Goal: Task Accomplishment & Management: Complete application form

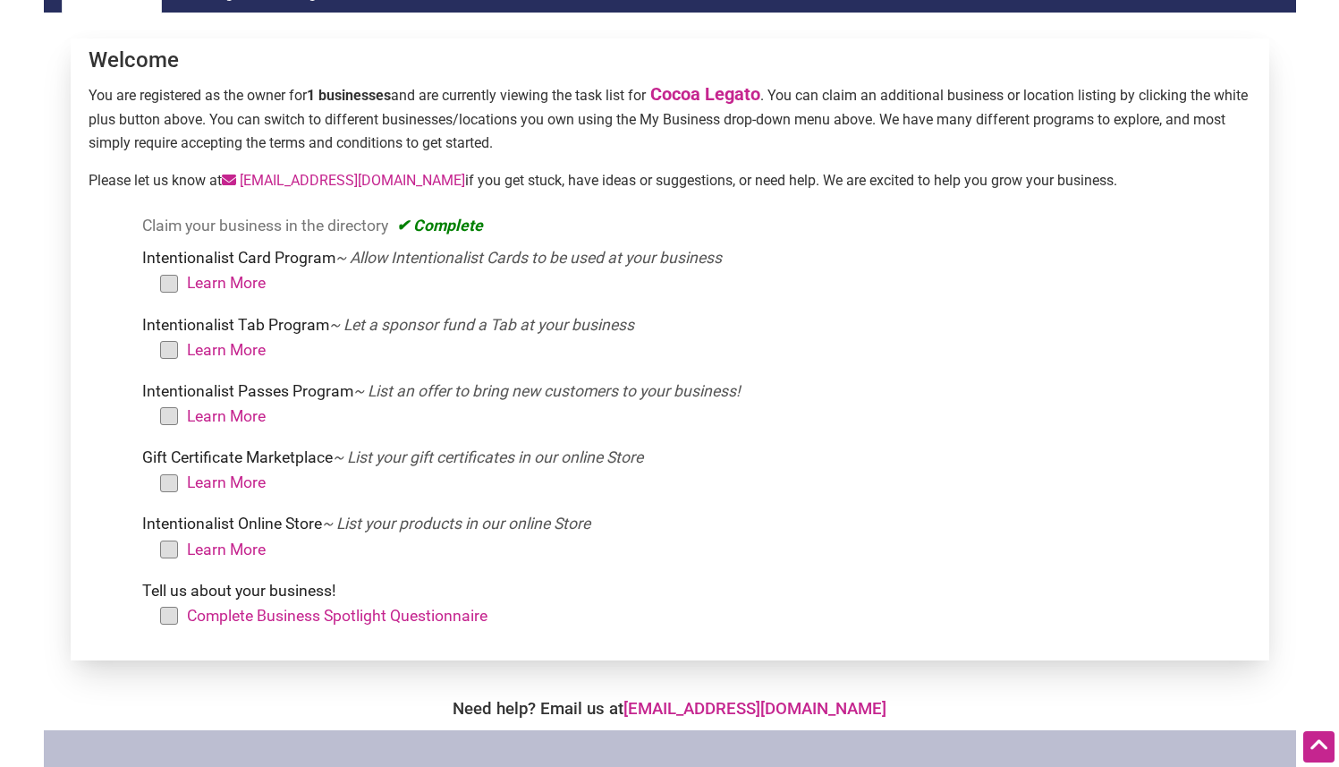
scroll to position [186, 0]
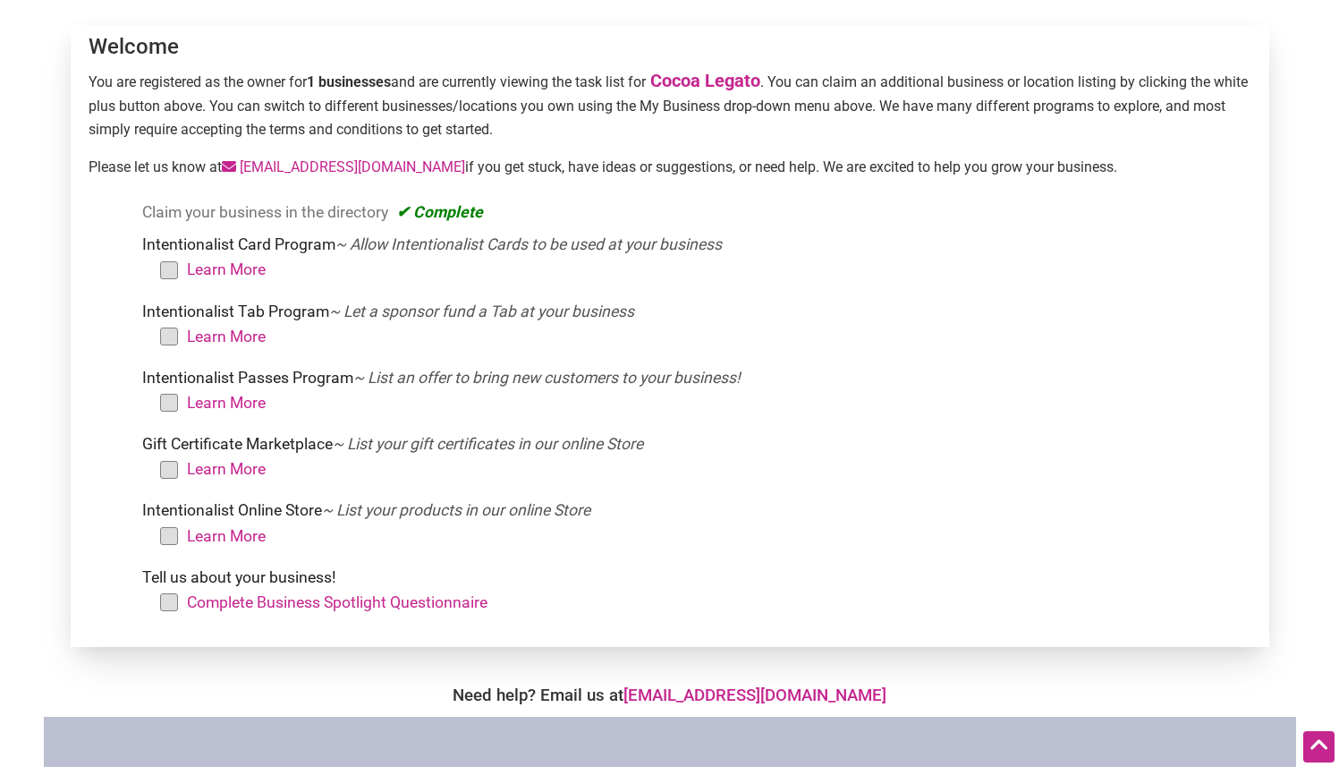
click at [169, 329] on li "Learn More" at bounding box center [706, 336] width 1075 height 25
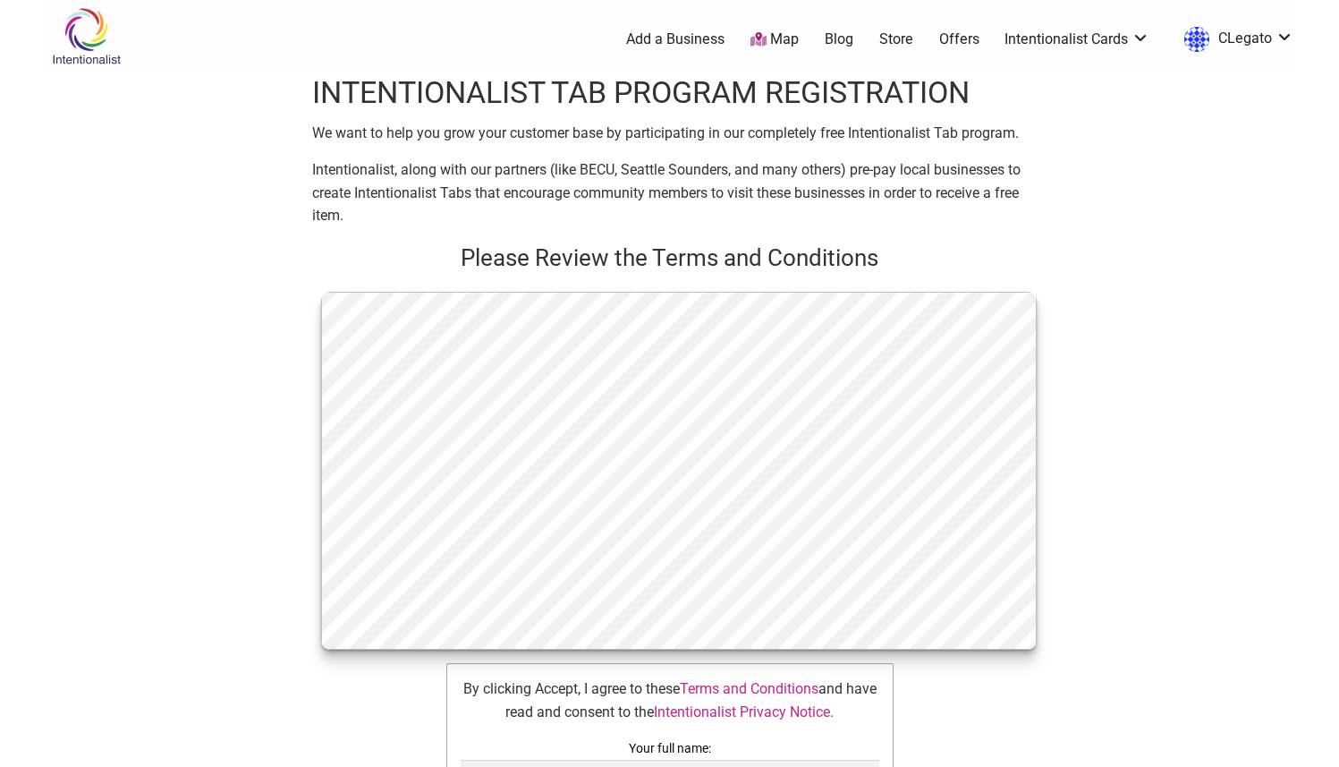
click at [172, 337] on div "Intentionalist Spend like it matters 0 Add a Business Map Blog Store Offers Int…" at bounding box center [670, 753] width 1252 height 1506
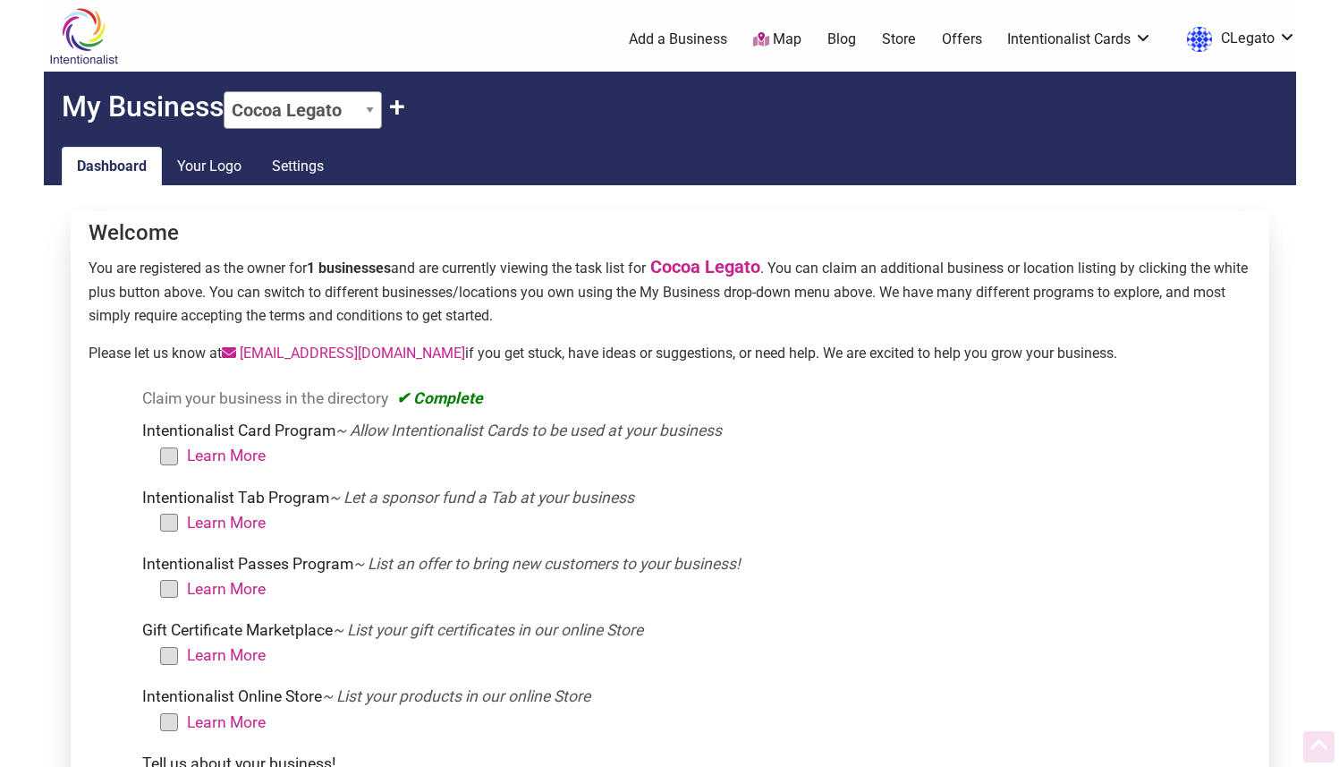
scroll to position [186, 0]
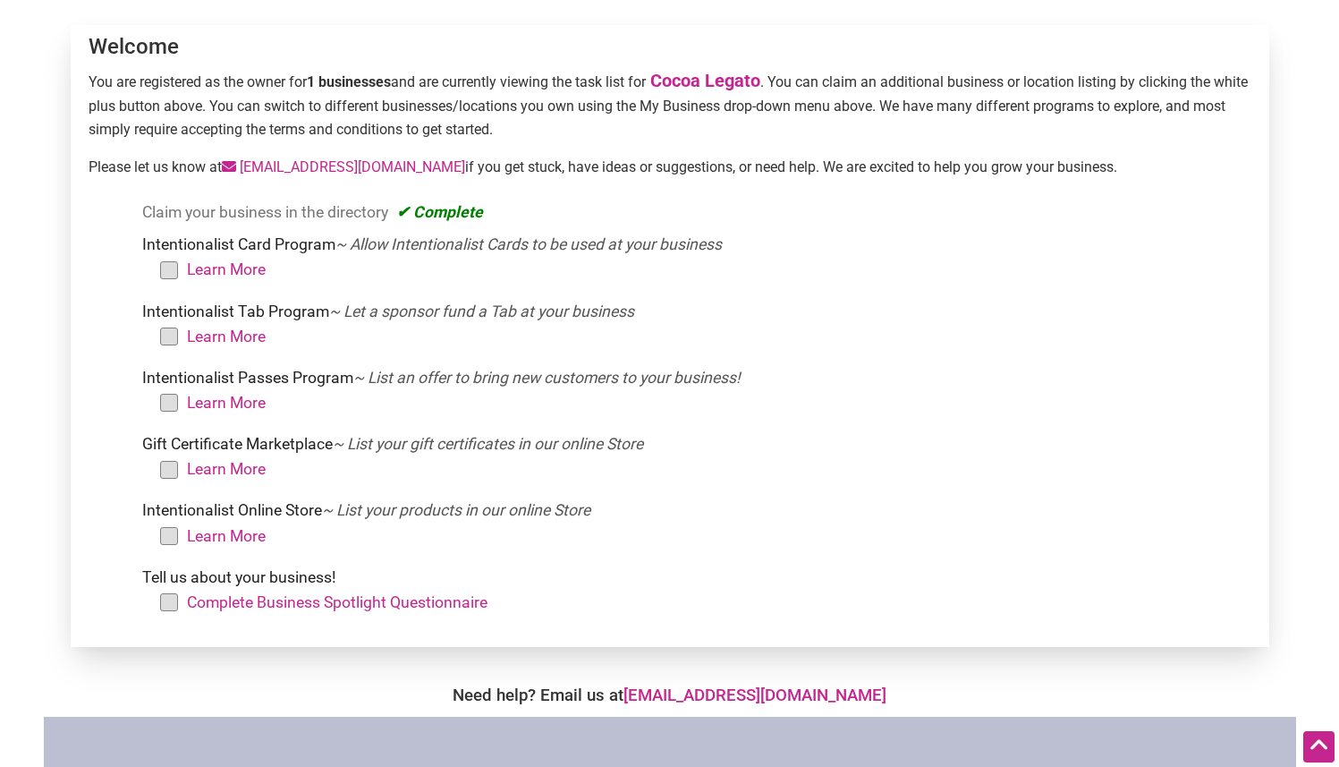
click at [296, 311] on li "Intentionalist Tab Program ~ Let a sponsor fund a Tab at your business Learn Mo…" at bounding box center [693, 328] width 1102 height 59
click at [263, 248] on li "Intentionalist Card Program ~ Allow Intentionalist Cards to be used at your bus…" at bounding box center [693, 261] width 1102 height 59
click at [169, 267] on li "Learn More" at bounding box center [706, 269] width 1075 height 25
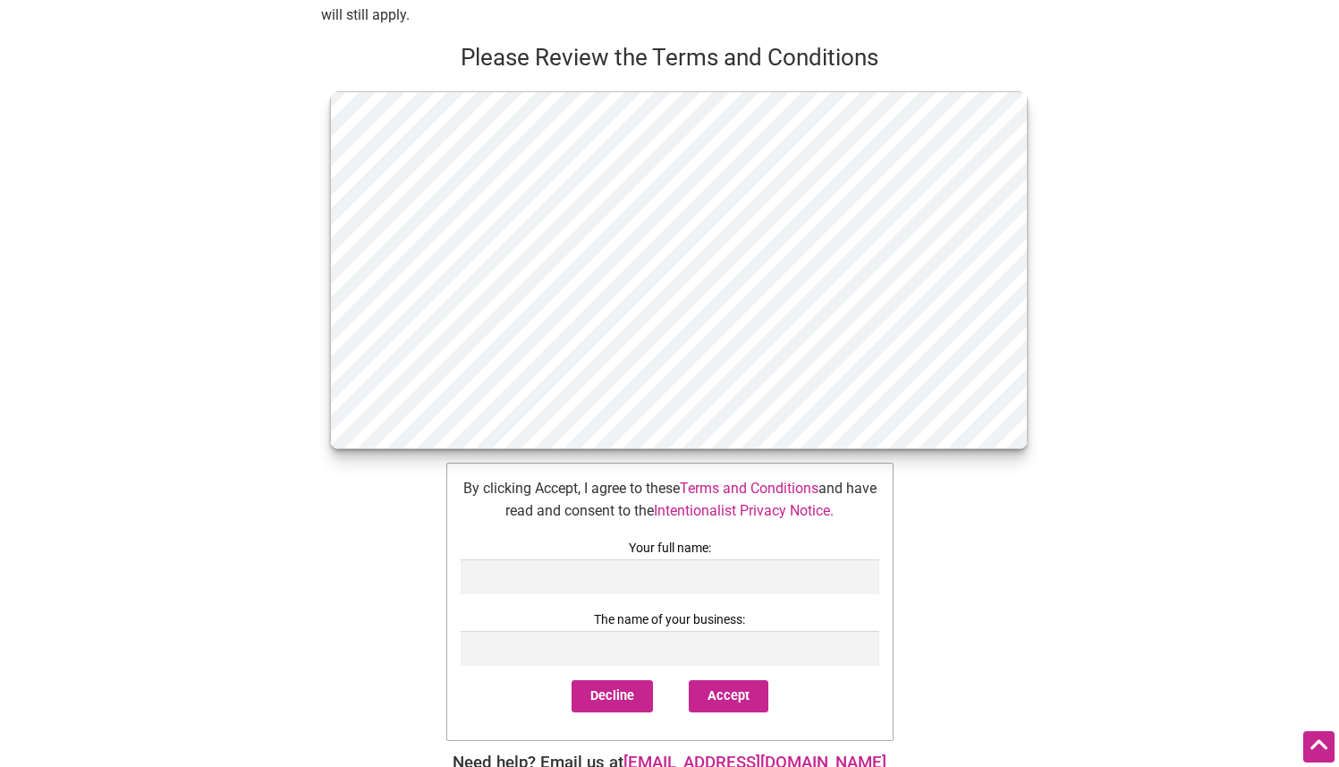
scroll to position [960, 0]
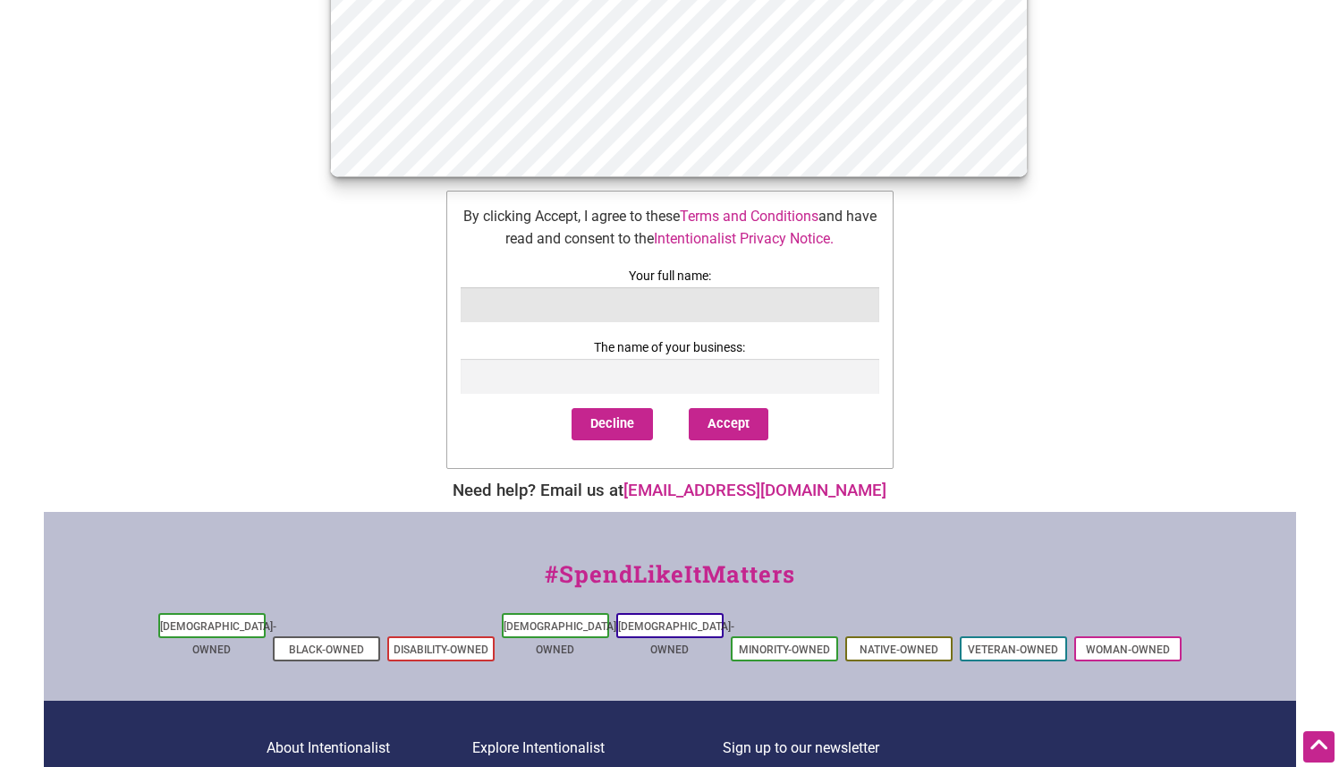
click at [570, 314] on input "text" at bounding box center [670, 304] width 419 height 35
type input "[PERSON_NAME]"
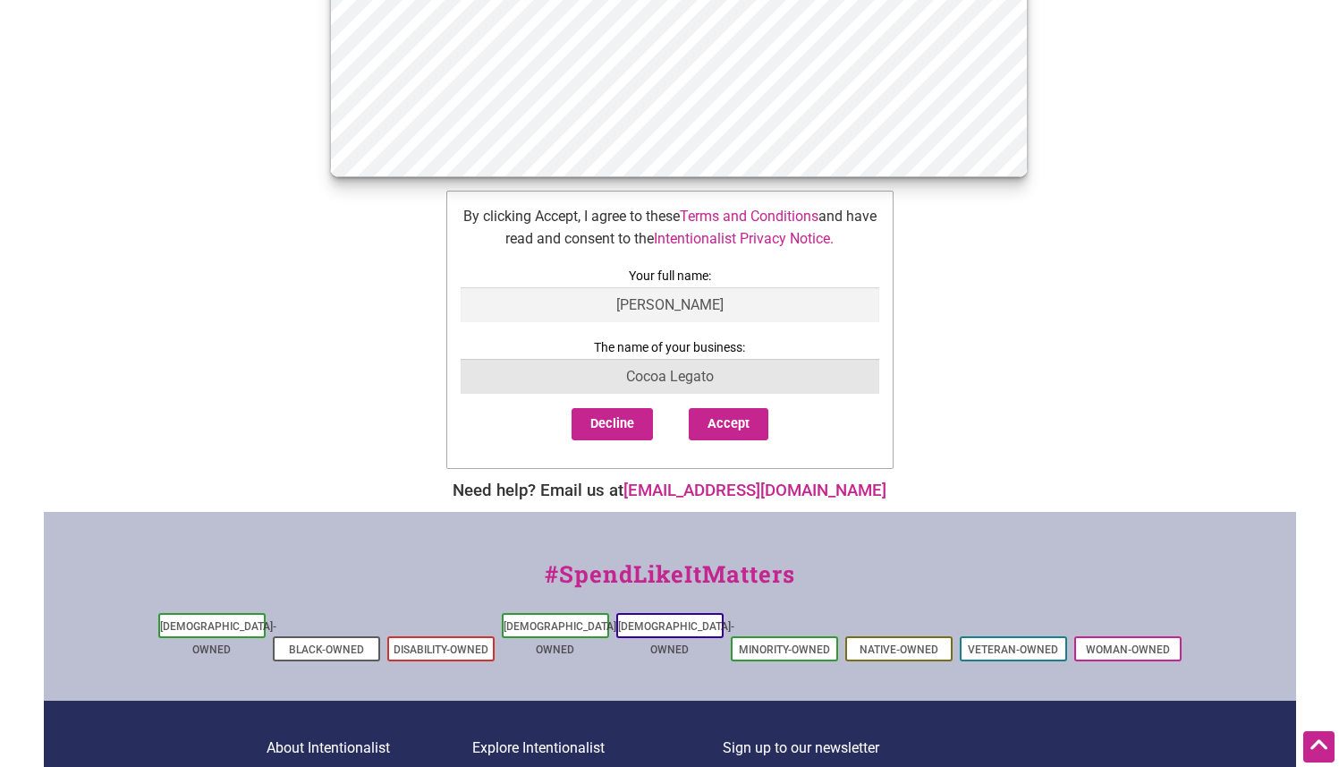
click at [855, 394] on input "Cocoa Legato" at bounding box center [670, 376] width 419 height 35
type input "Cocoa Legato"
click at [819, 454] on div "Decline Accept" at bounding box center [670, 431] width 419 height 47
click at [751, 427] on button "Accept" at bounding box center [729, 424] width 80 height 32
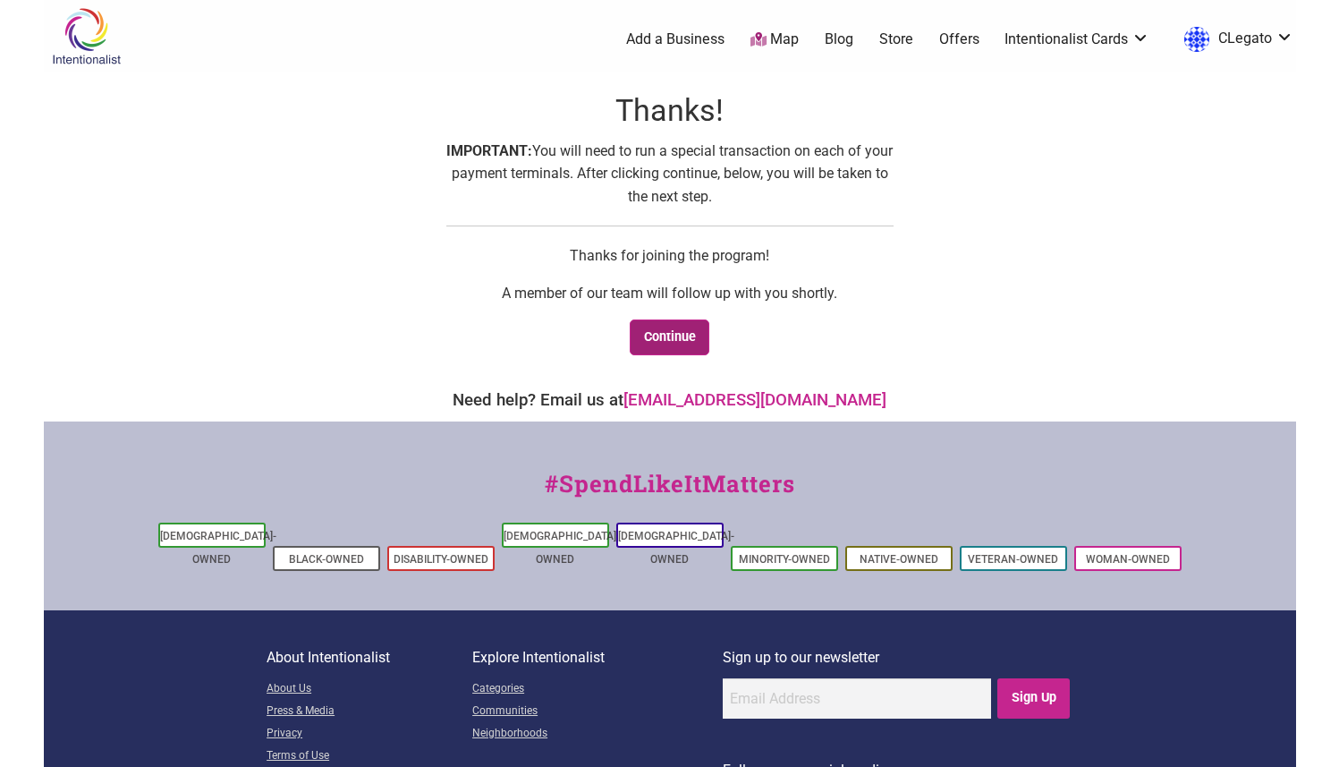
click at [690, 334] on link "Continue" at bounding box center [670, 337] width 80 height 37
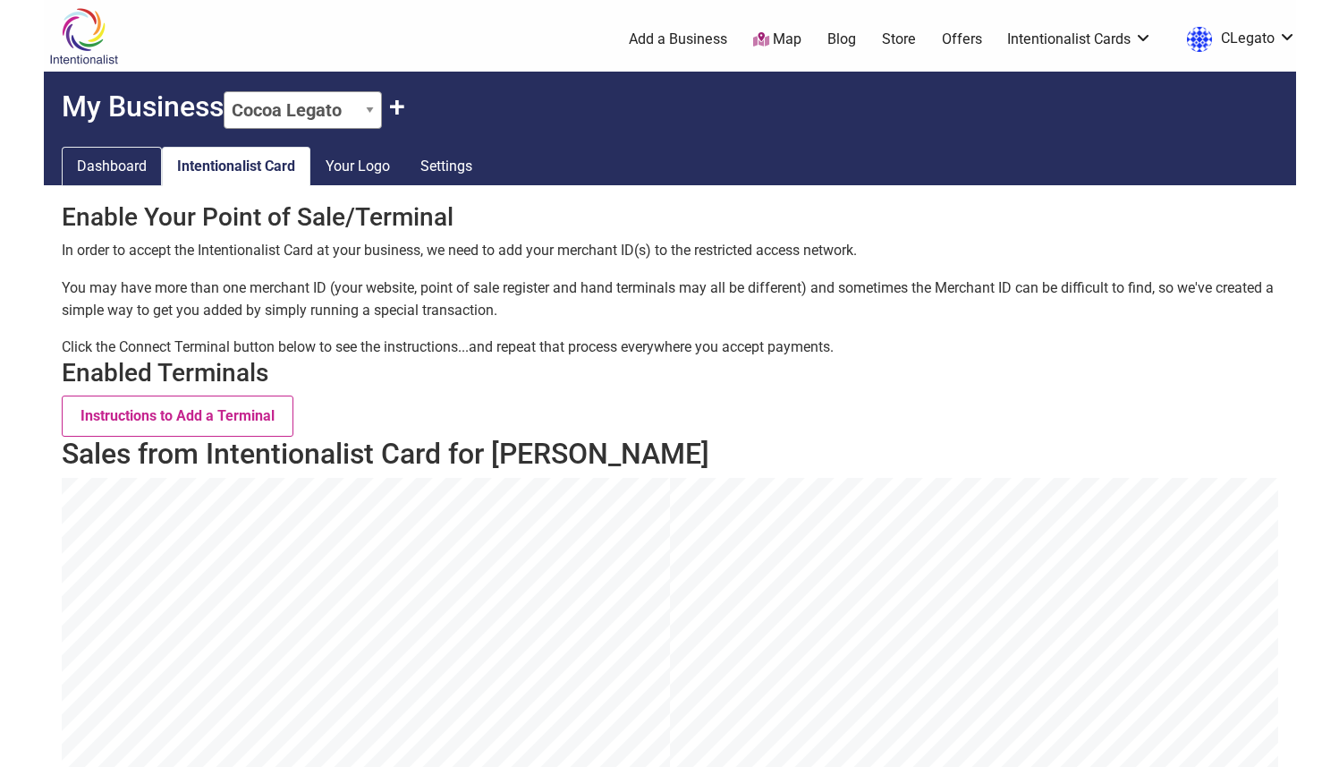
click at [124, 157] on link "Dashboard" at bounding box center [112, 166] width 100 height 39
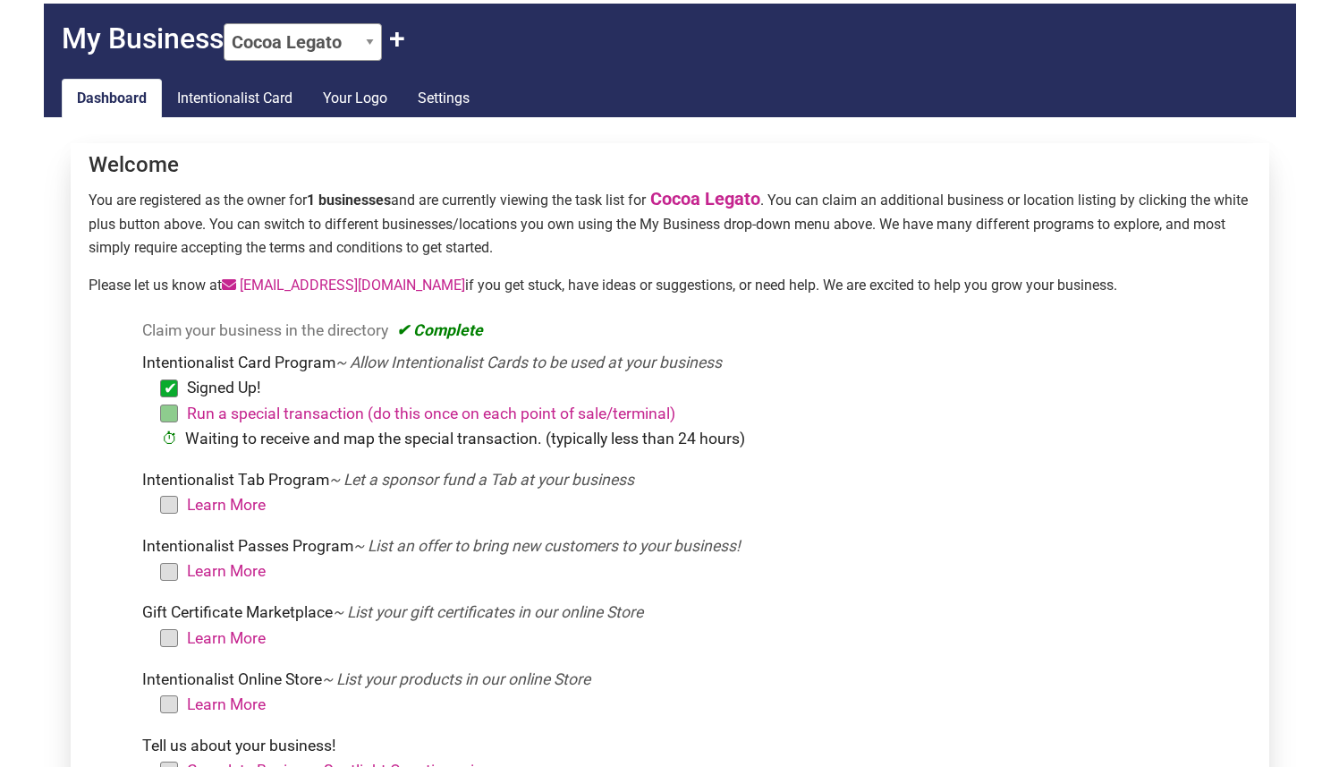
scroll to position [83, 0]
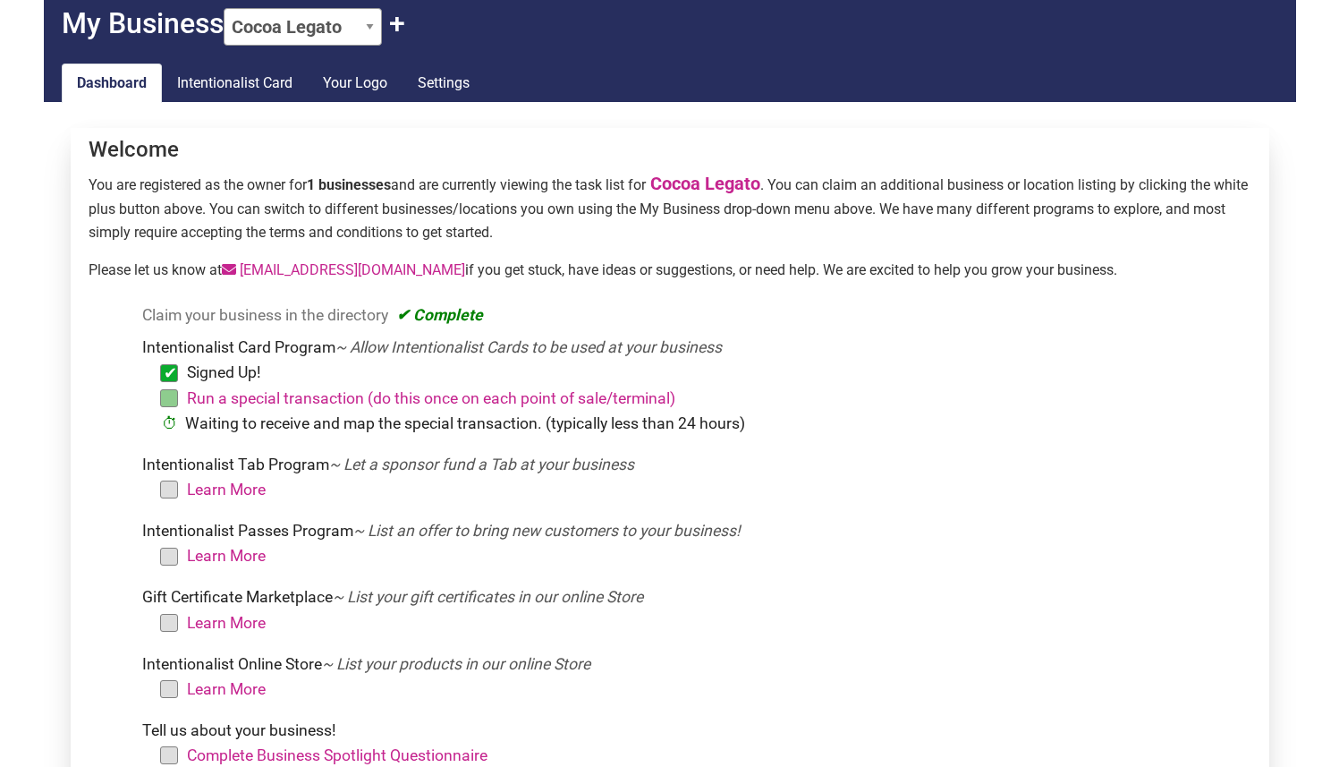
click at [169, 485] on li "Learn More" at bounding box center [706, 489] width 1075 height 25
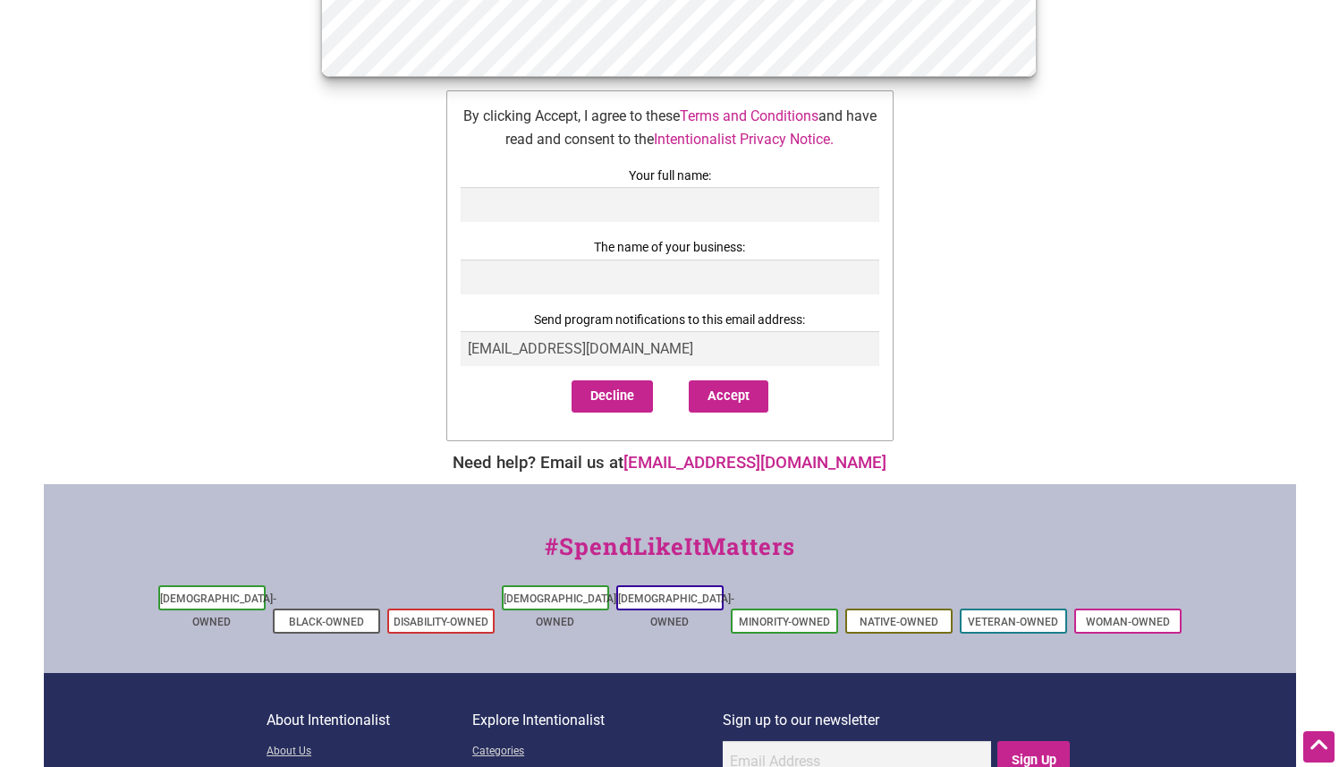
scroll to position [546, 0]
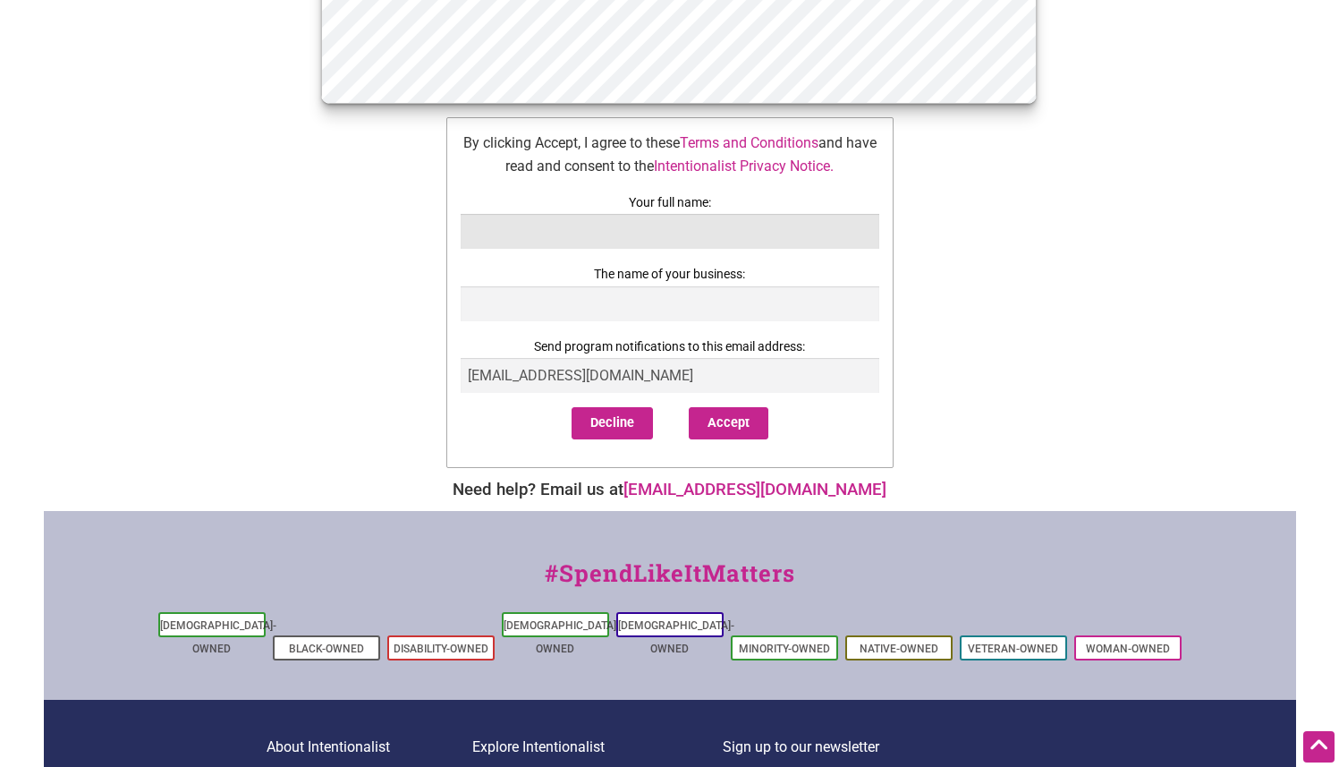
click at [541, 235] on input "text" at bounding box center [670, 231] width 419 height 35
type input "[PERSON_NAME]"
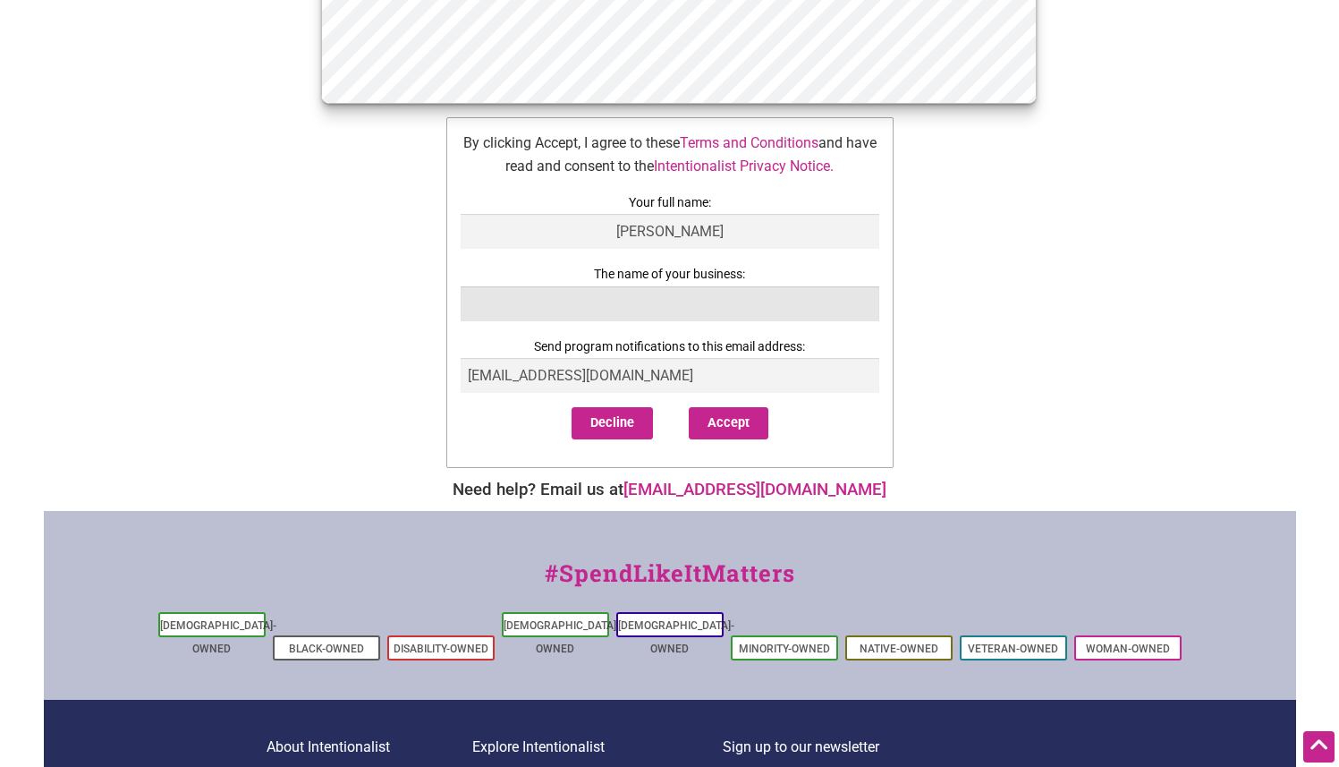
click at [592, 305] on input "text" at bounding box center [670, 303] width 419 height 35
type input "Cocoa Legato"
click at [715, 428] on button "Accept" at bounding box center [729, 423] width 80 height 32
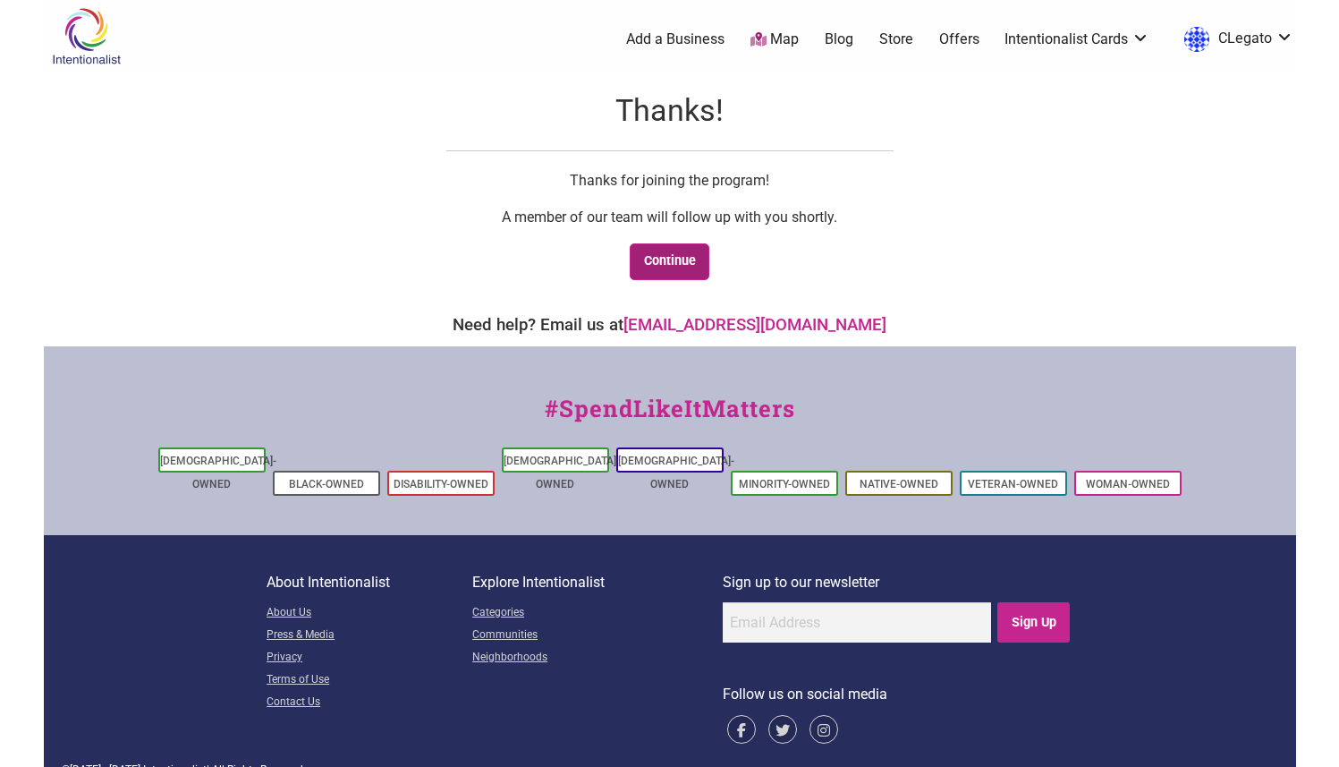
click at [666, 254] on link "Continue" at bounding box center [670, 261] width 80 height 37
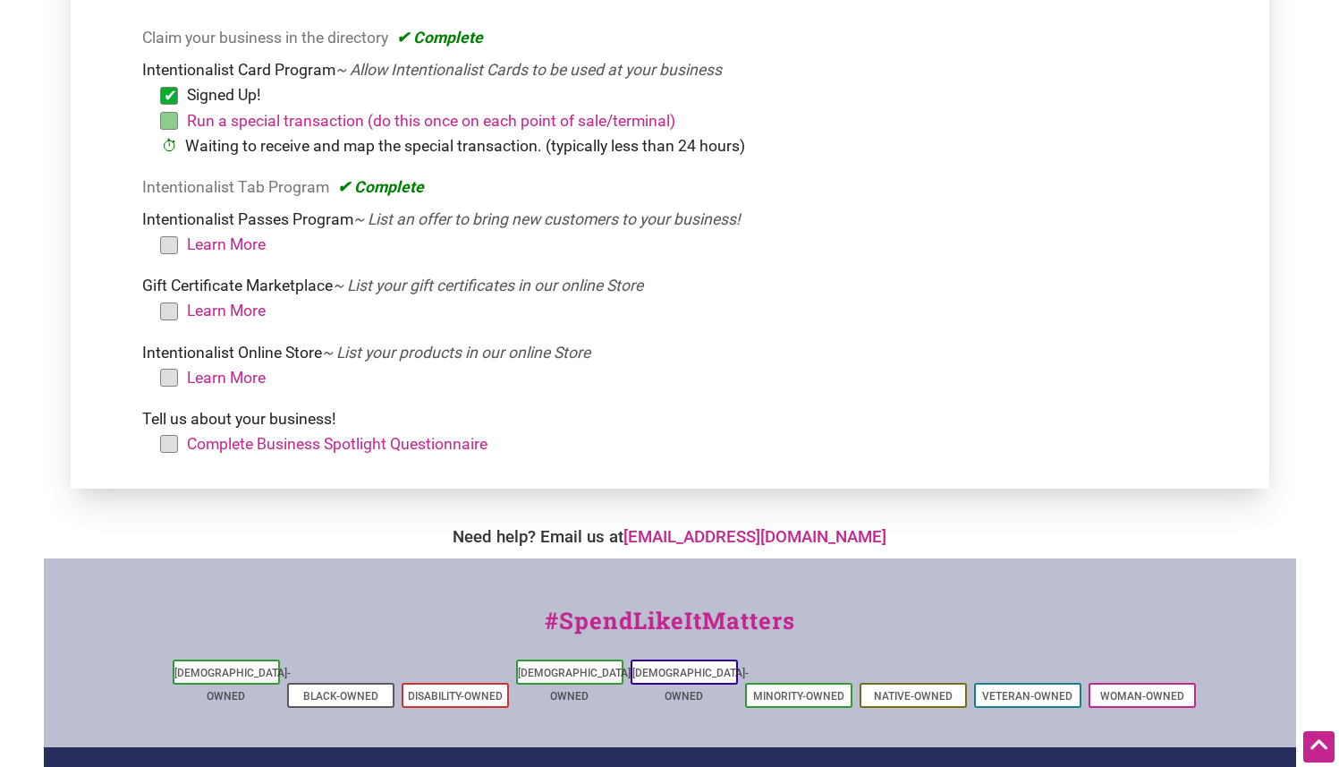
scroll to position [366, 0]
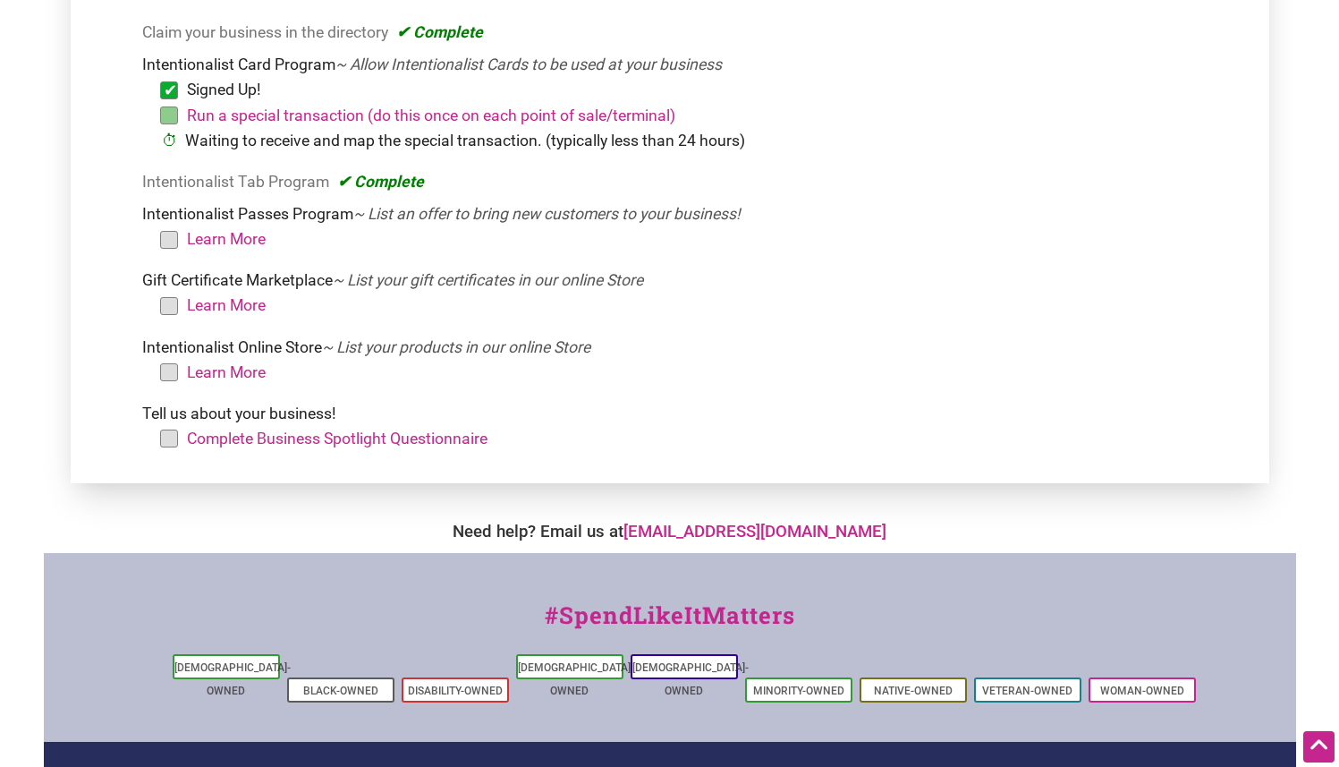
click at [169, 304] on li "Learn More" at bounding box center [706, 305] width 1075 height 25
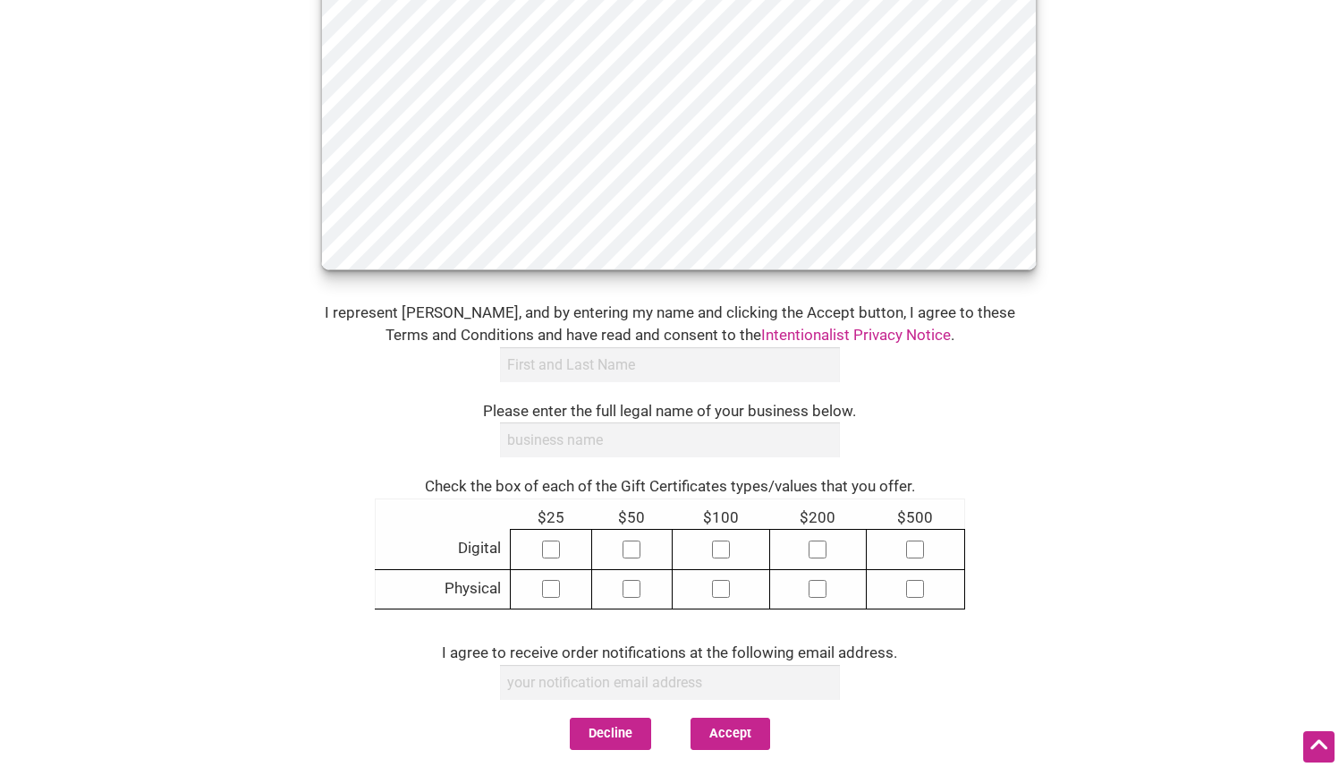
scroll to position [757, 0]
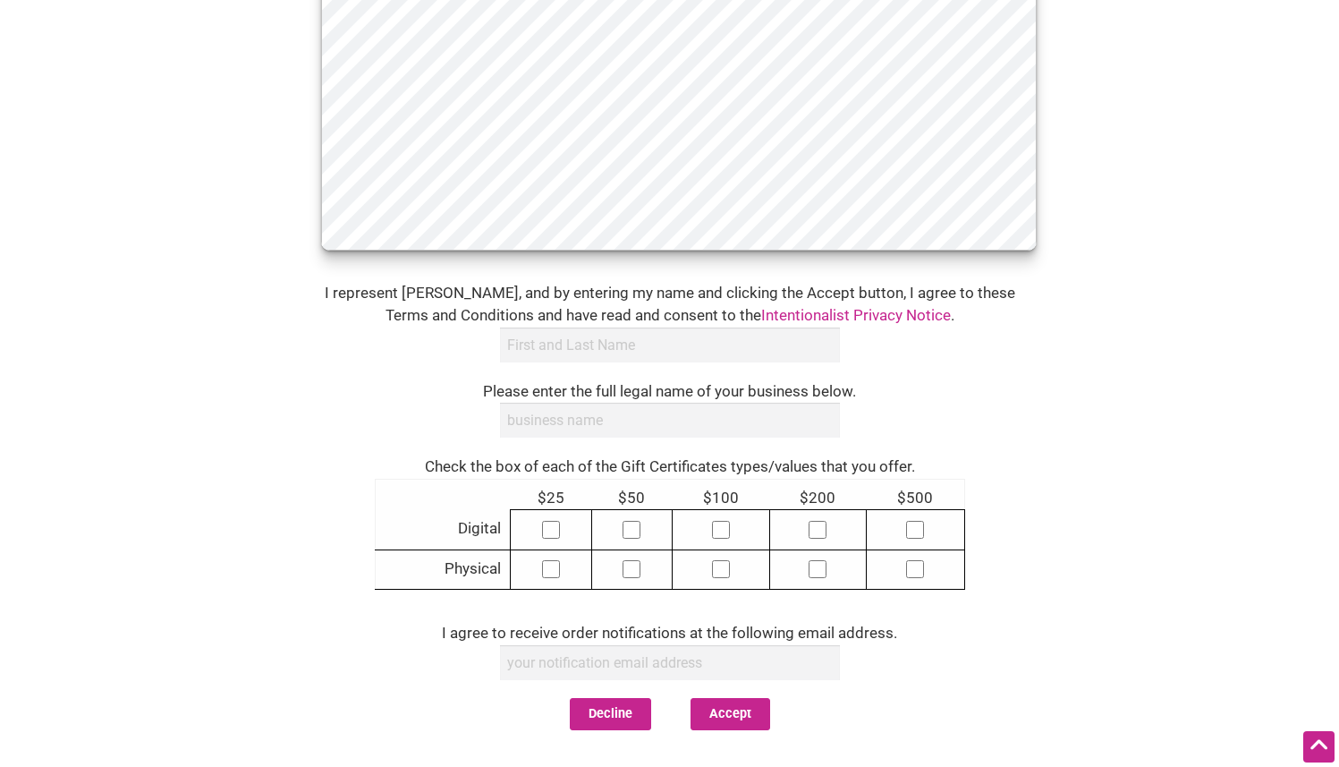
click at [436, 442] on div "Please enter the full legal name of your business below." at bounding box center [670, 409] width 590 height 76
click at [532, 359] on input "text" at bounding box center [670, 344] width 340 height 35
type input "[PERSON_NAME]"
click at [588, 417] on input "text" at bounding box center [670, 420] width 340 height 35
type input "Cocoa Legato"
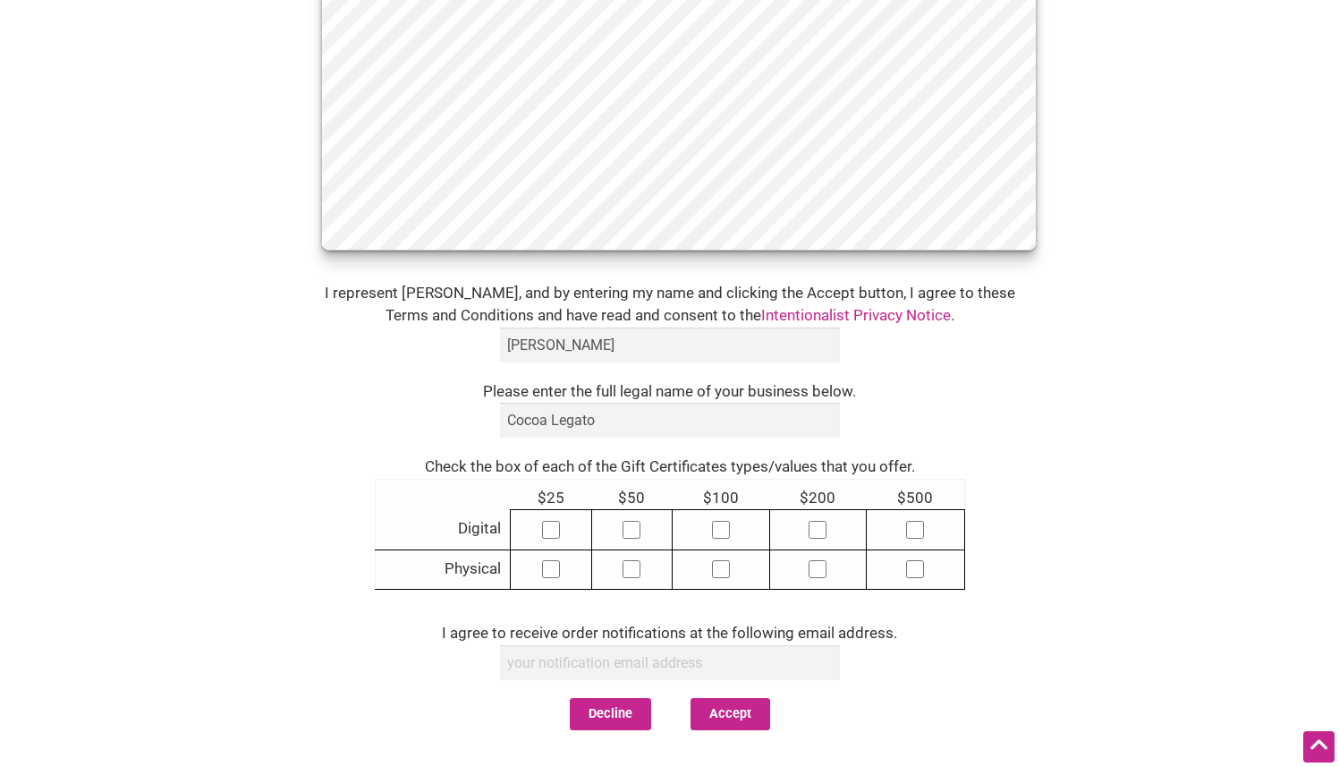
click at [559, 534] on input"] "checkbox" at bounding box center [551, 530] width 18 height 18
click at [557, 535] on input"] "checkbox" at bounding box center [551, 530] width 18 height 18
checkbox input"] "false"
click at [559, 572] on input"] "checkbox" at bounding box center [551, 569] width 18 height 18
checkbox input"] "true"
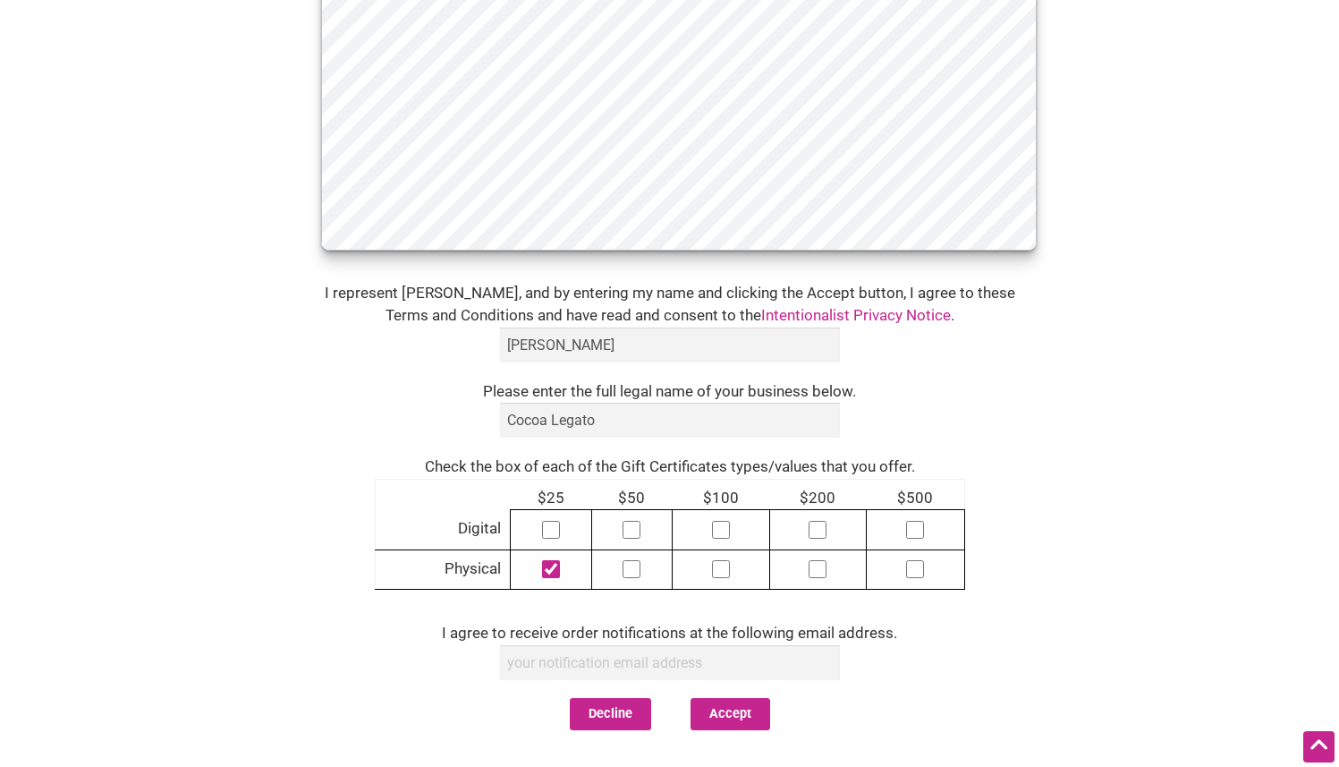
click at [633, 578] on input"] "checkbox" at bounding box center [632, 569] width 18 height 18
checkbox input"] "true"
click at [725, 587] on td at bounding box center [721, 569] width 97 height 40
click at [725, 585] on td at bounding box center [721, 569] width 97 height 40
click at [728, 571] on input"] "checkbox" at bounding box center [721, 569] width 18 height 18
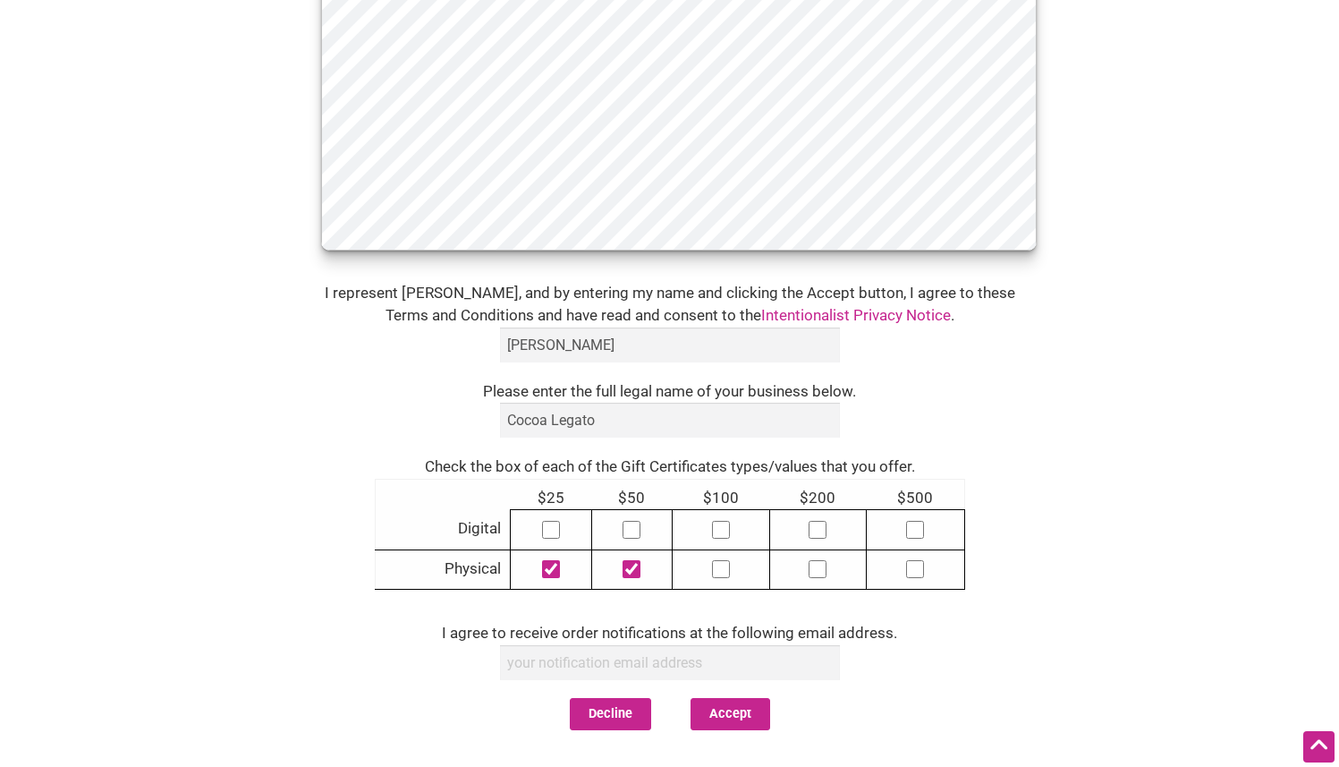
checkbox input"] "true"
click at [828, 578] on td at bounding box center [817, 569] width 97 height 40
click at [821, 576] on input"] "checkbox" at bounding box center [818, 569] width 18 height 18
checkbox input"] "true"
click at [920, 575] on input"] "checkbox" at bounding box center [915, 569] width 18 height 18
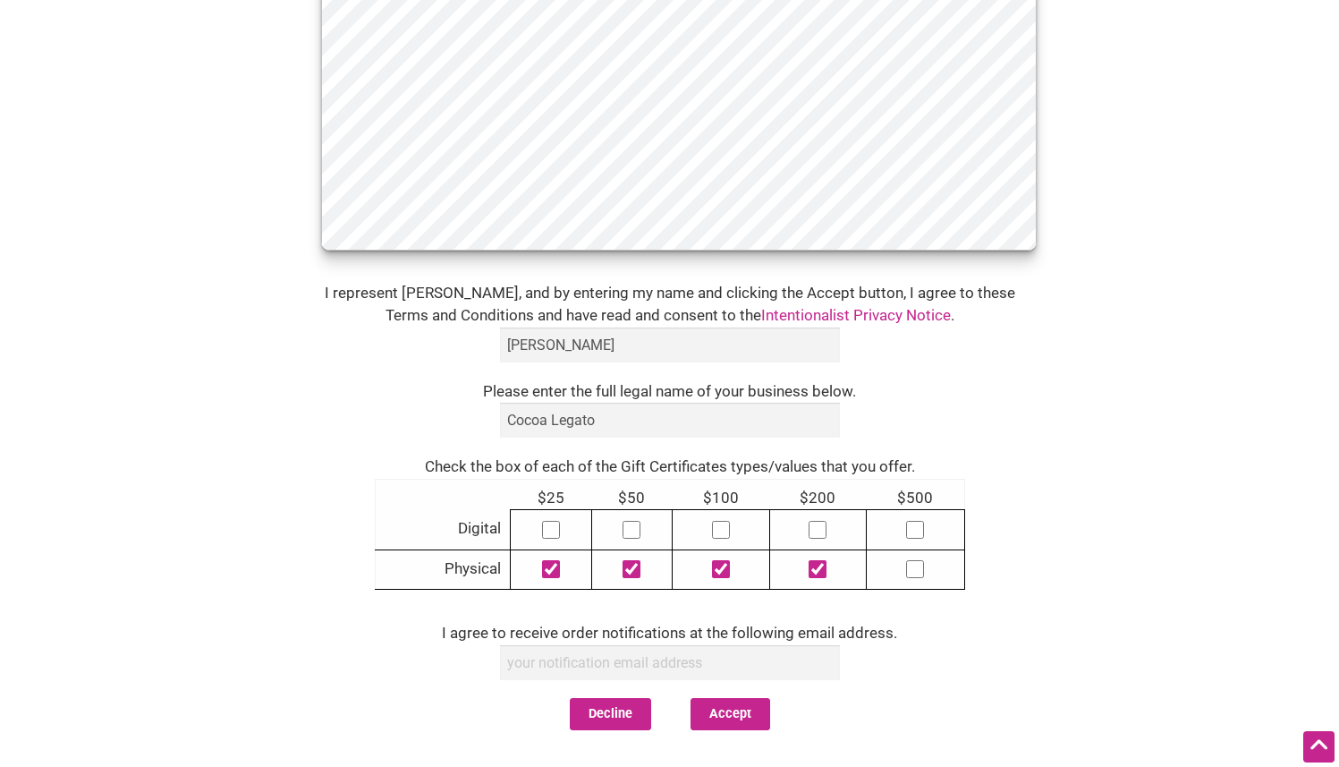
checkbox input"] "true"
click at [606, 664] on input "email" at bounding box center [670, 662] width 340 height 35
type input "alindstrom@cocoalegatochocolate.com"
click at [712, 722] on button "Accept" at bounding box center [731, 714] width 80 height 32
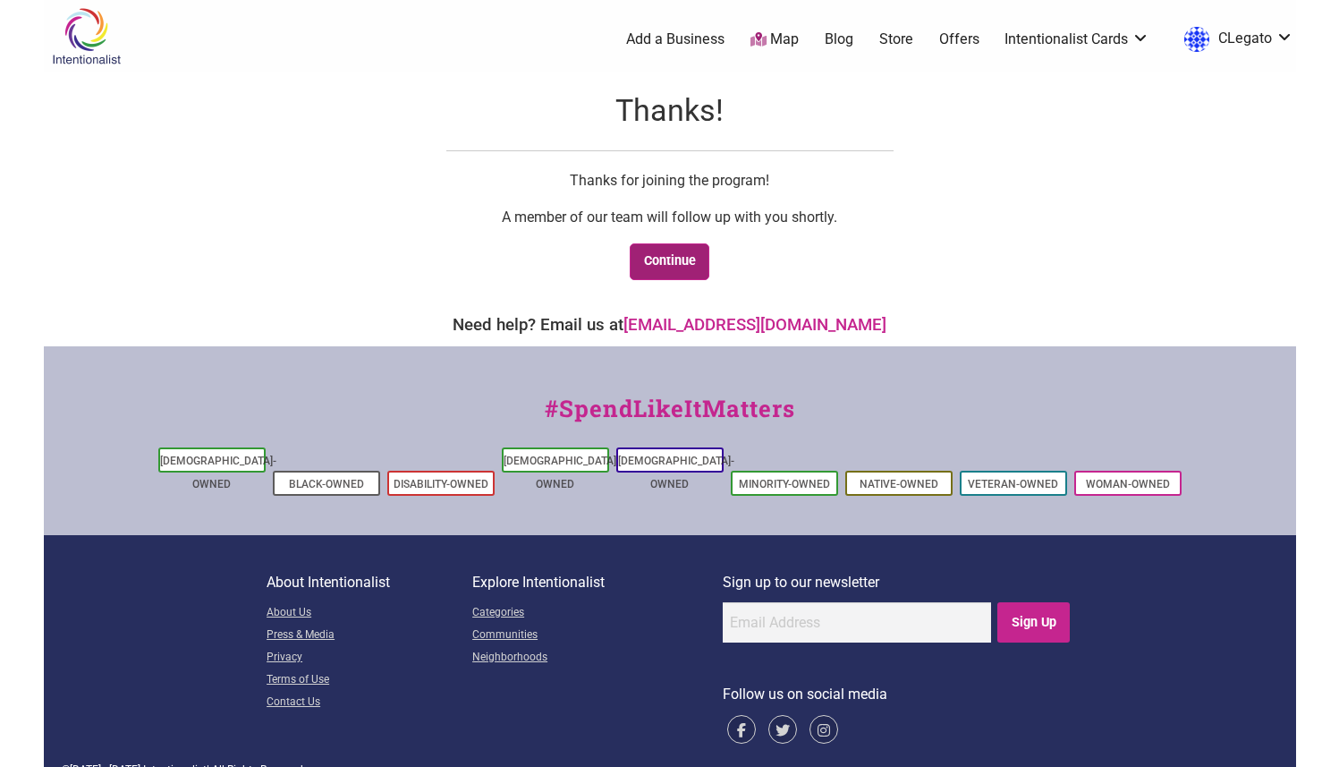
click at [686, 262] on link "Continue" at bounding box center [670, 261] width 80 height 37
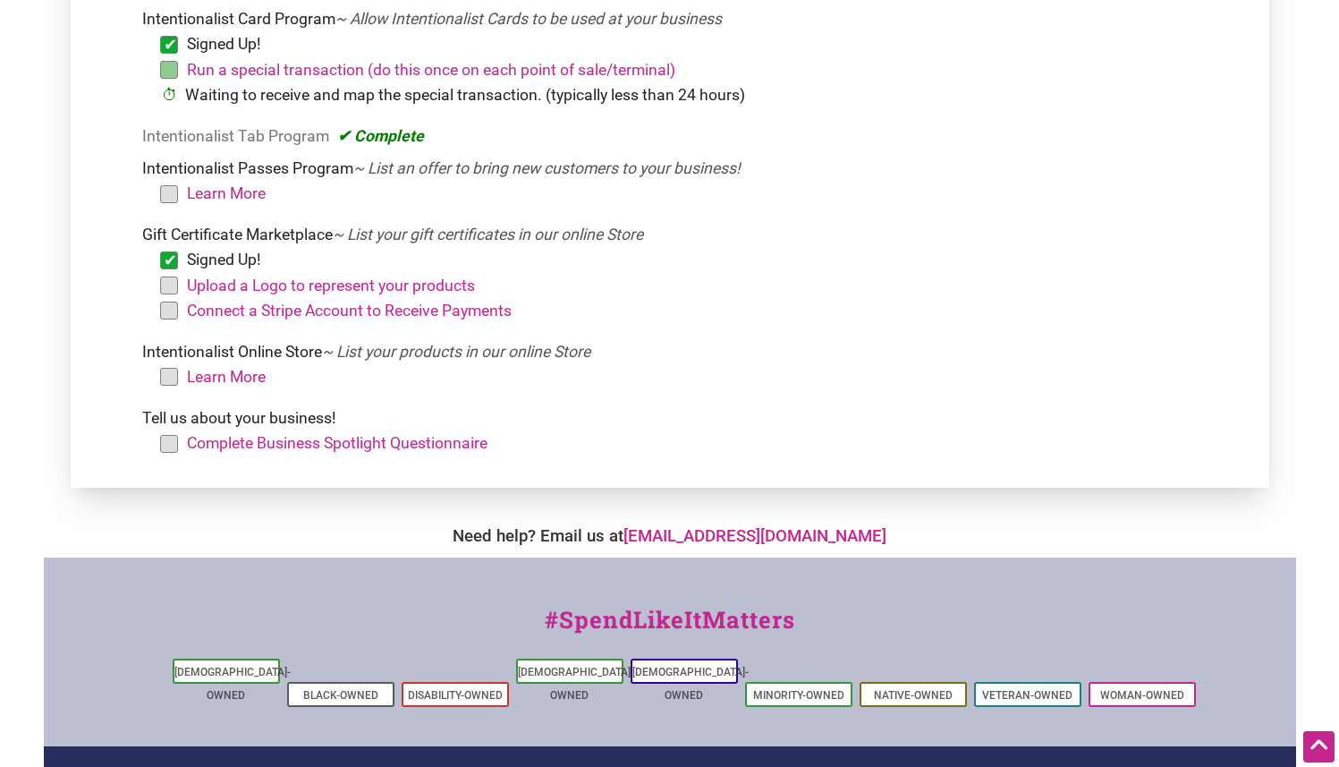
scroll to position [414, 0]
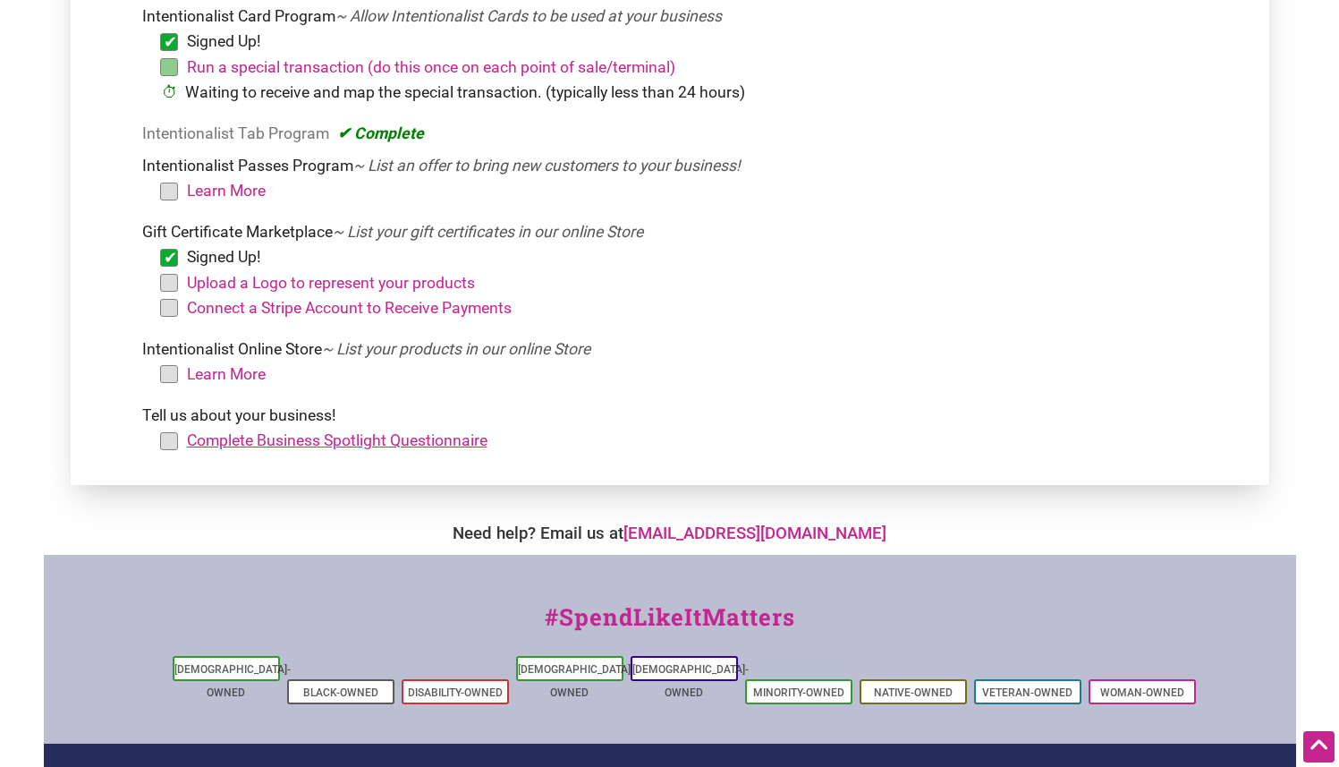
click at [205, 440] on link "Complete Business Spotlight Questionnaire" at bounding box center [337, 440] width 301 height 18
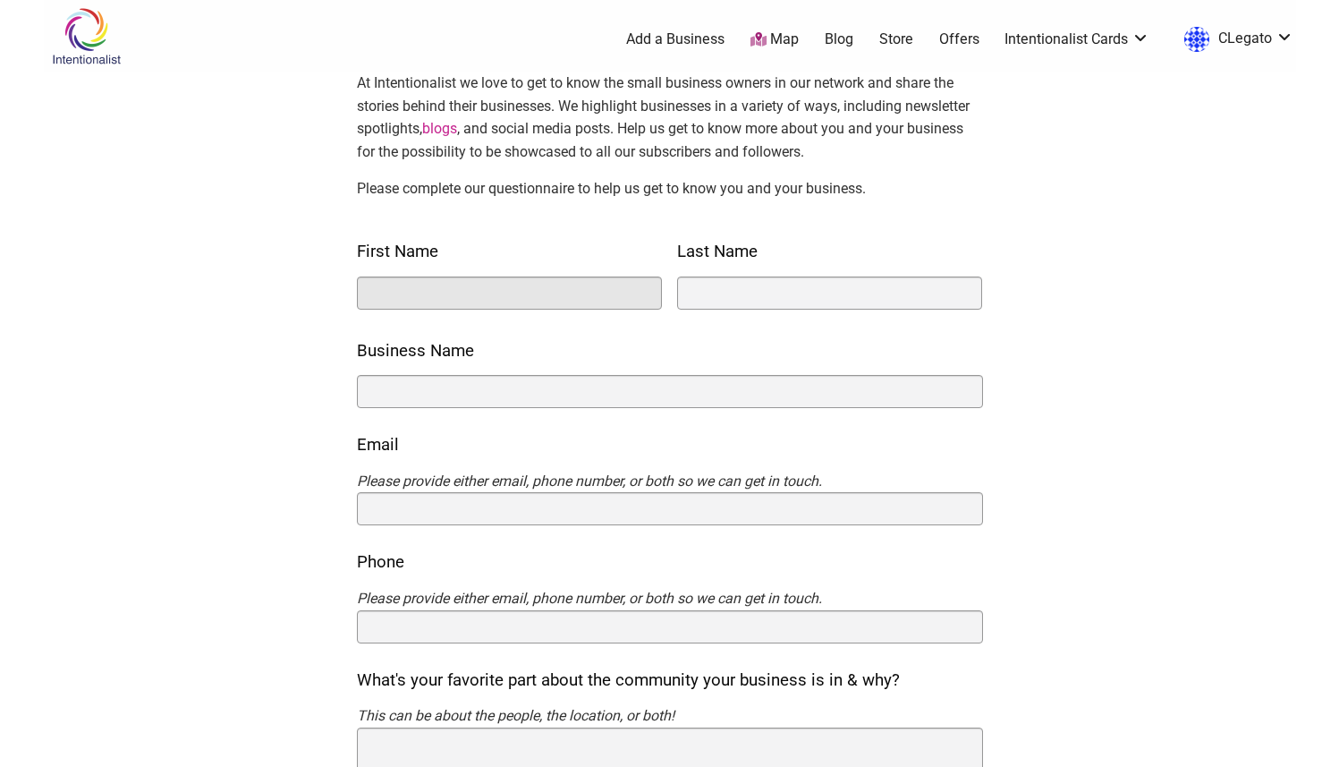
click at [380, 286] on input "First Name" at bounding box center [509, 292] width 305 height 33
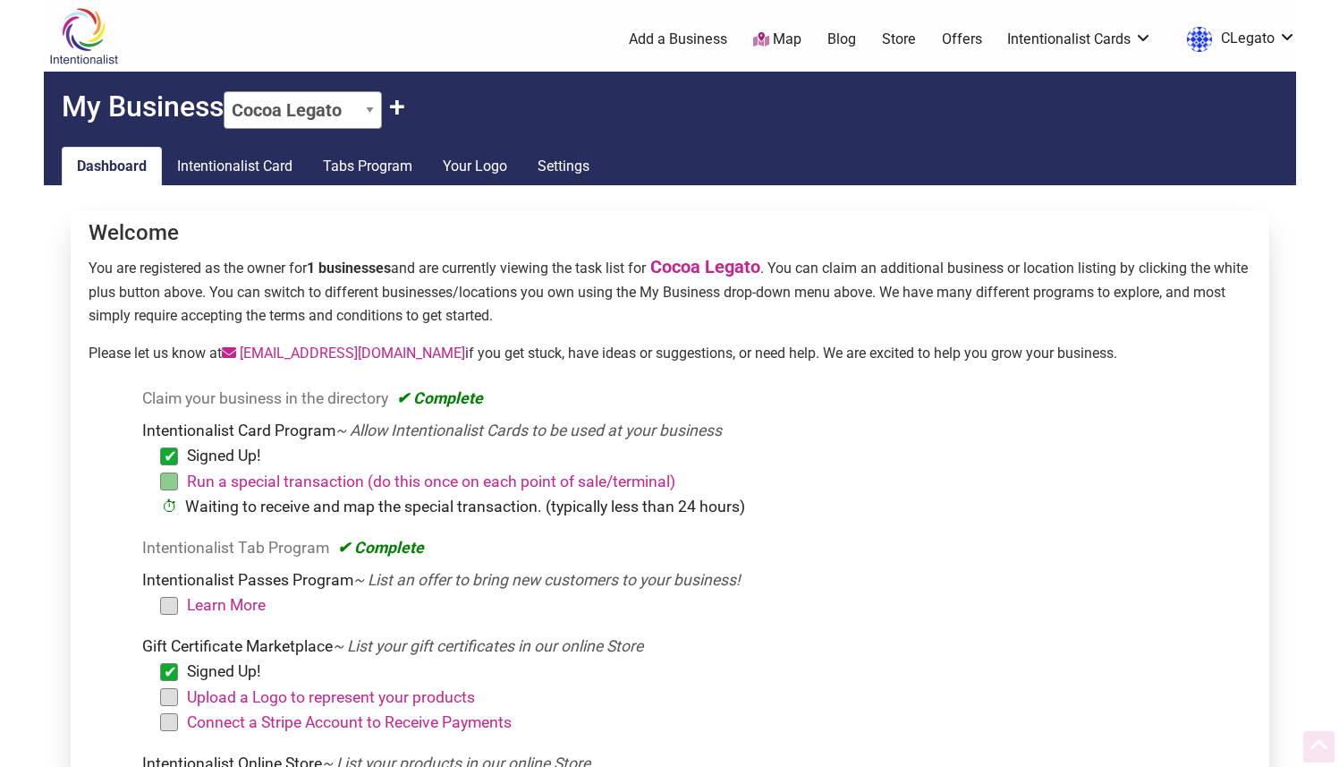
scroll to position [414, 0]
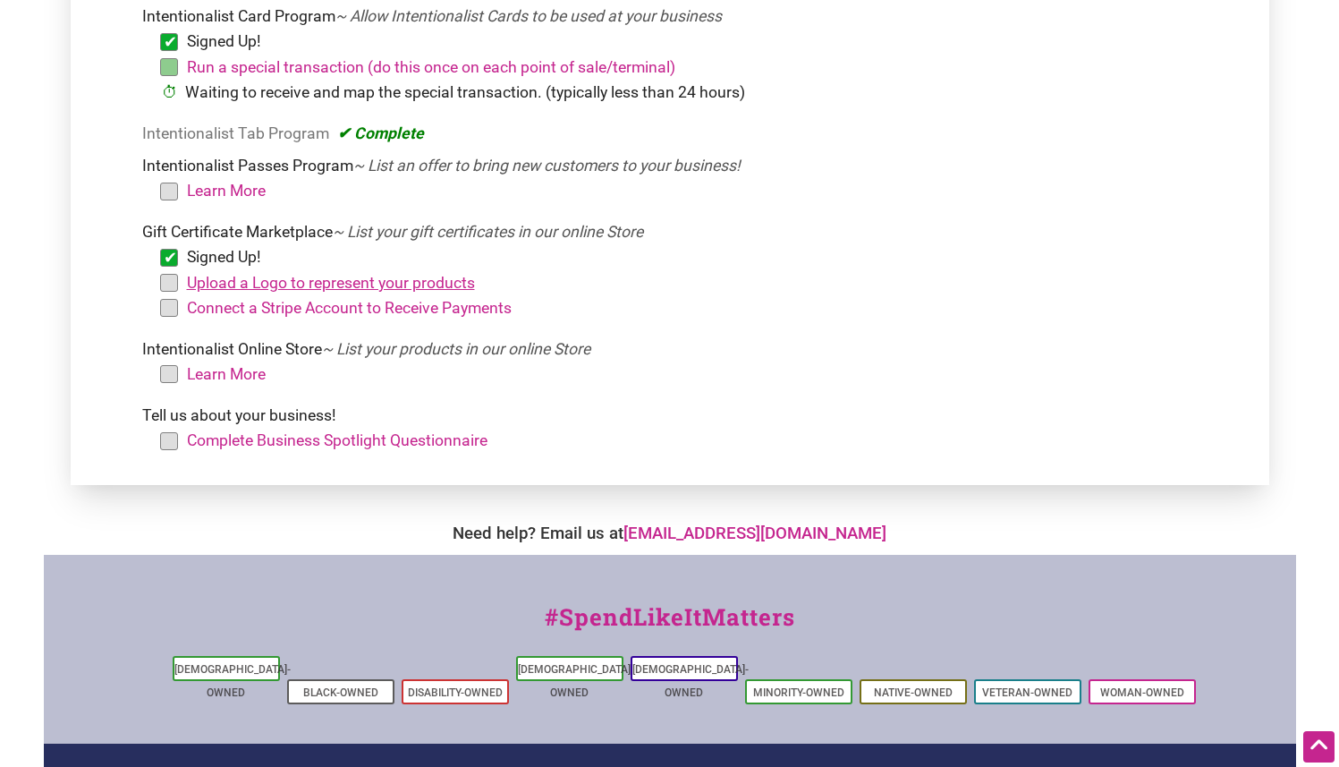
click at [210, 281] on link "Upload a Logo to represent your products" at bounding box center [331, 283] width 288 height 18
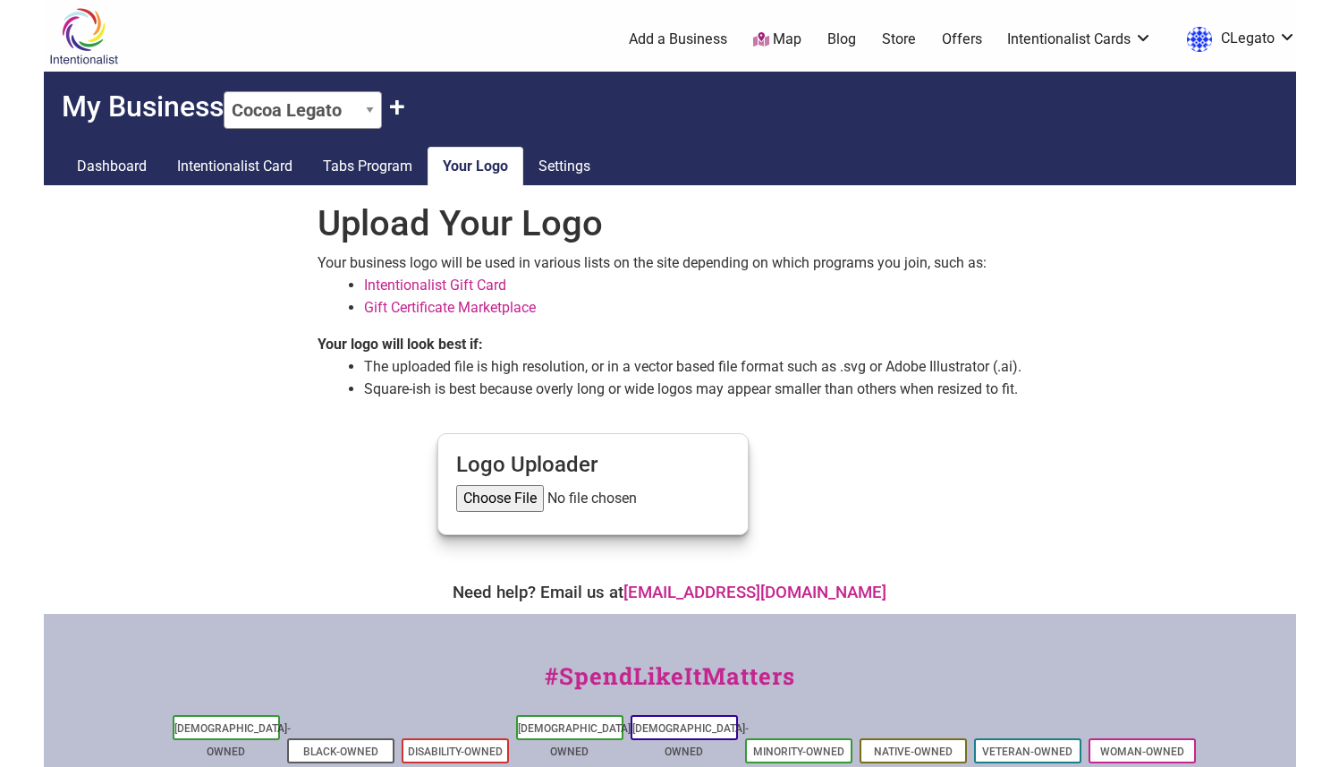
click at [475, 500] on input "file" at bounding box center [593, 498] width 274 height 27
type input "C:\fakepath\Cocoa Legato Finals.png"
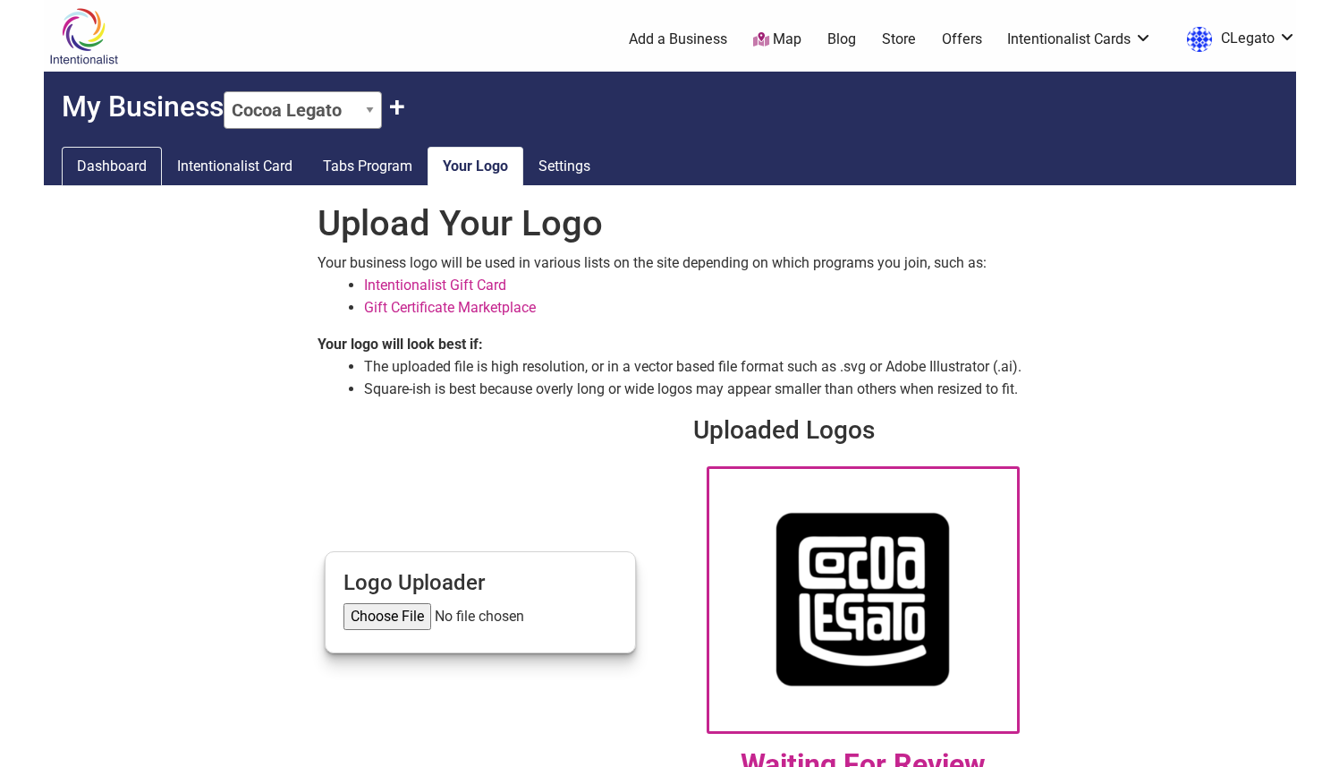
click at [156, 158] on link "Dashboard" at bounding box center [112, 166] width 100 height 39
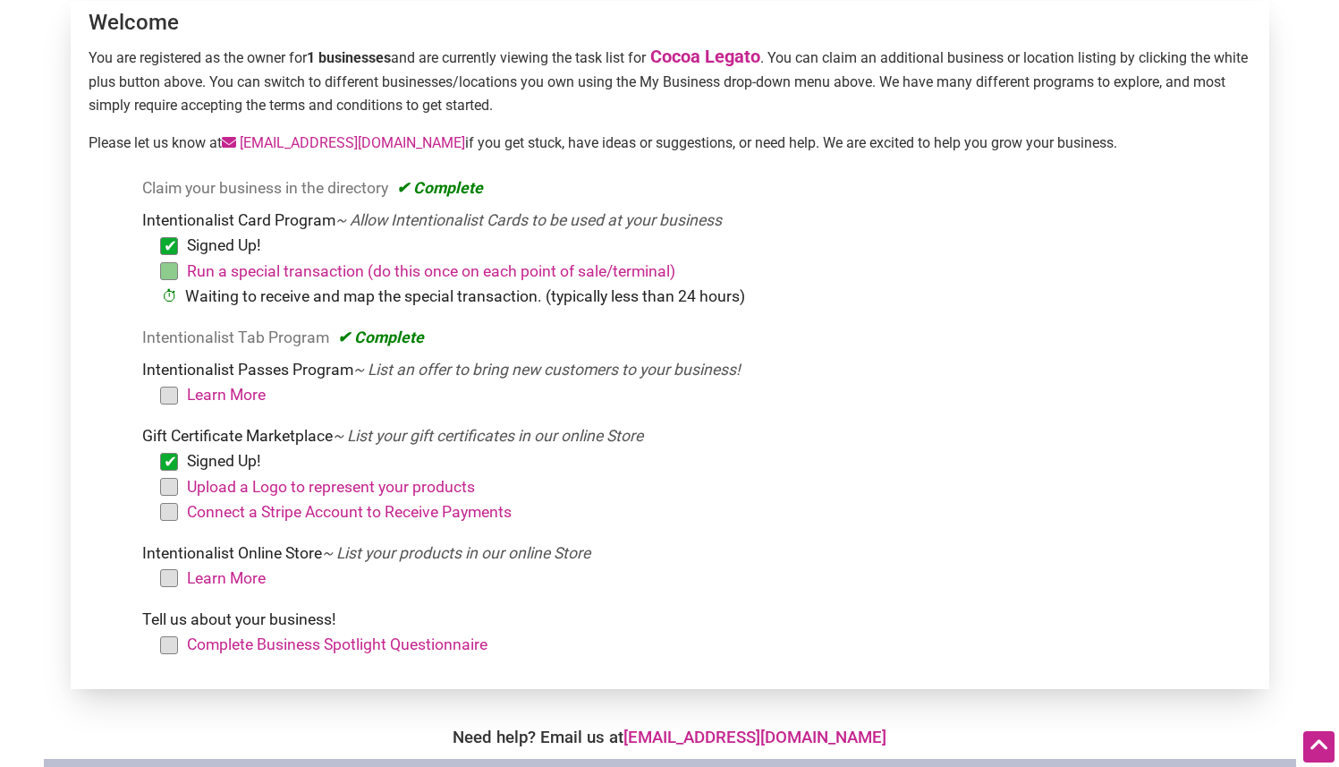
scroll to position [219, 0]
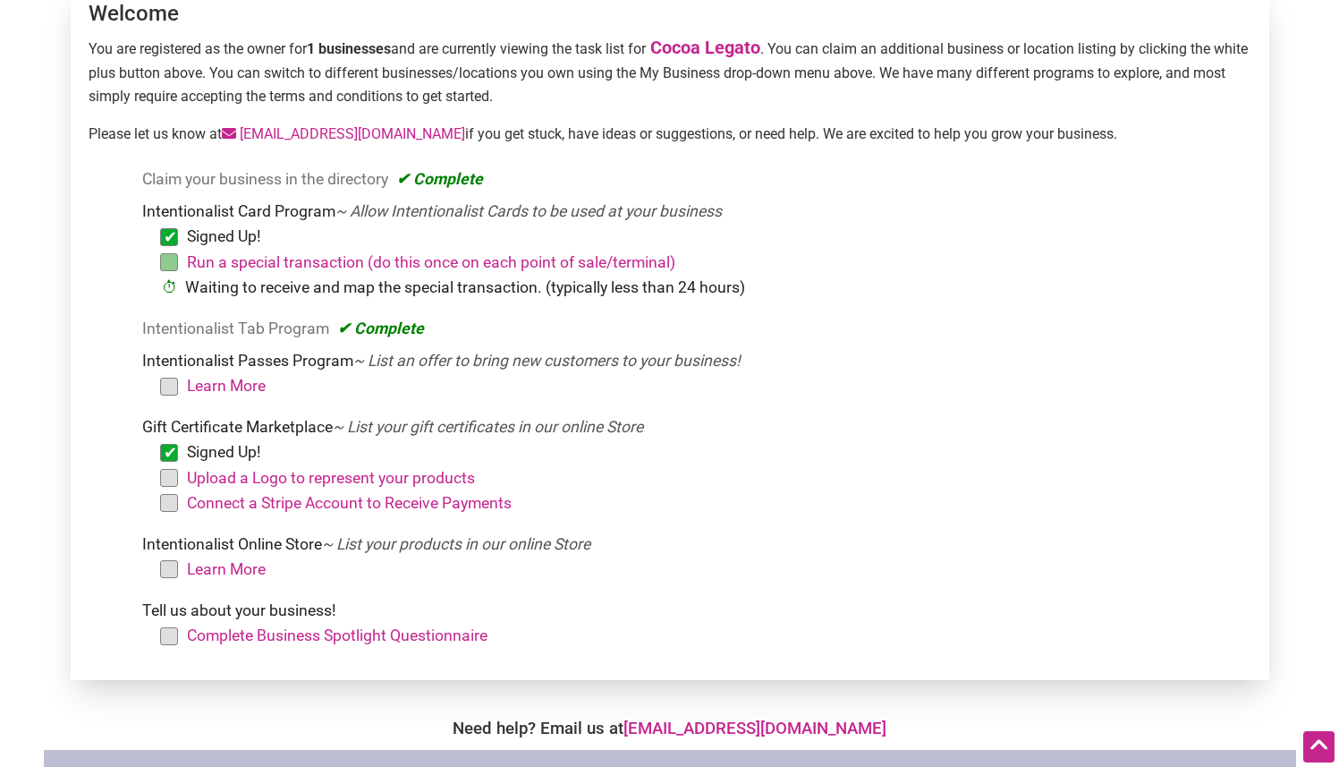
click at [169, 477] on li "Upload a Logo to represent your products" at bounding box center [706, 477] width 1075 height 25
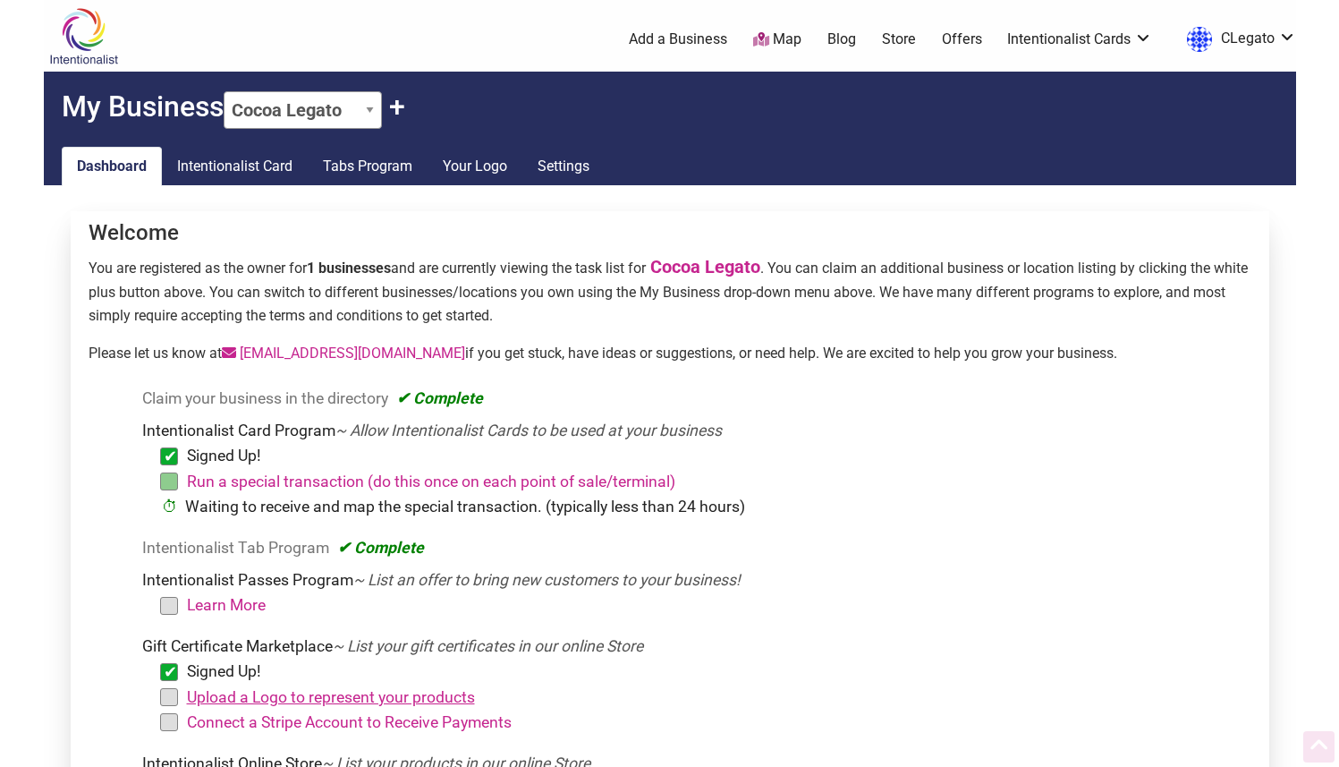
scroll to position [219, 0]
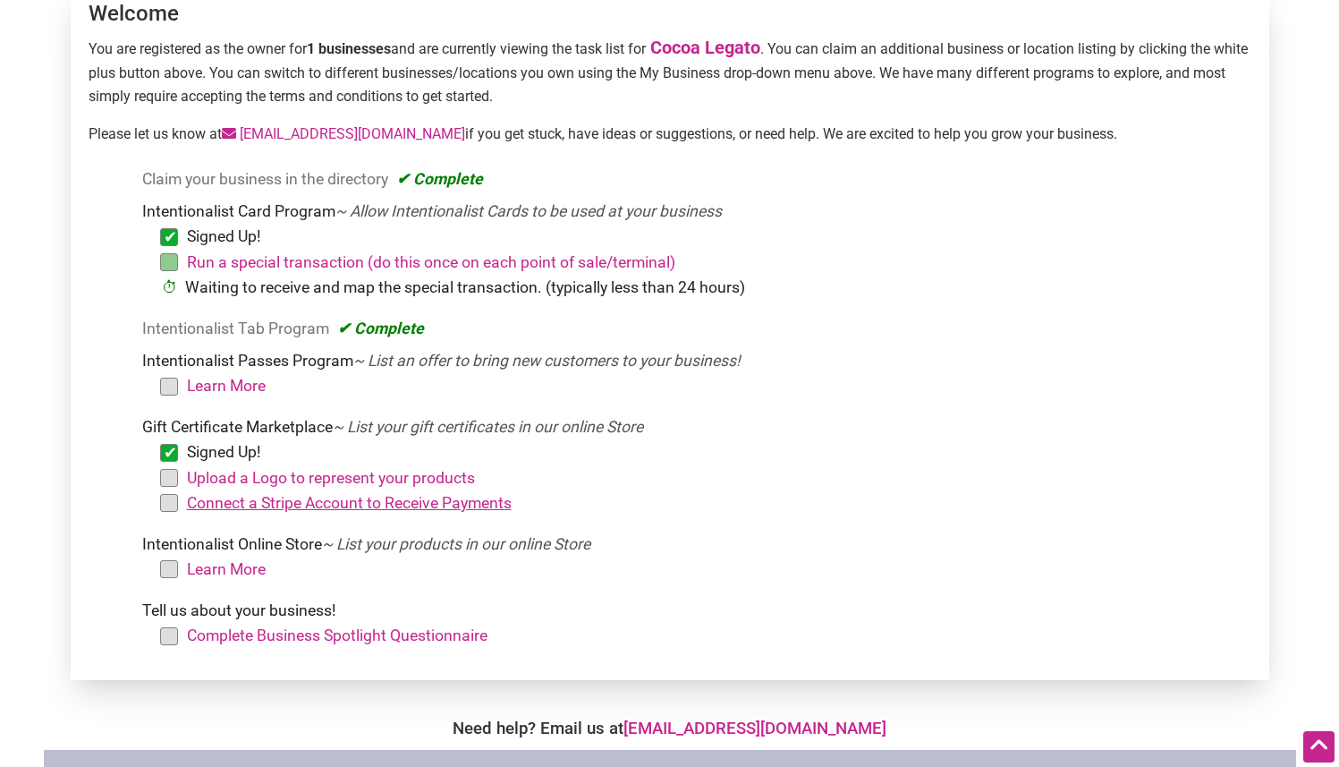
click at [220, 509] on link "Connect a Stripe Account to Receive Payments" at bounding box center [349, 503] width 325 height 18
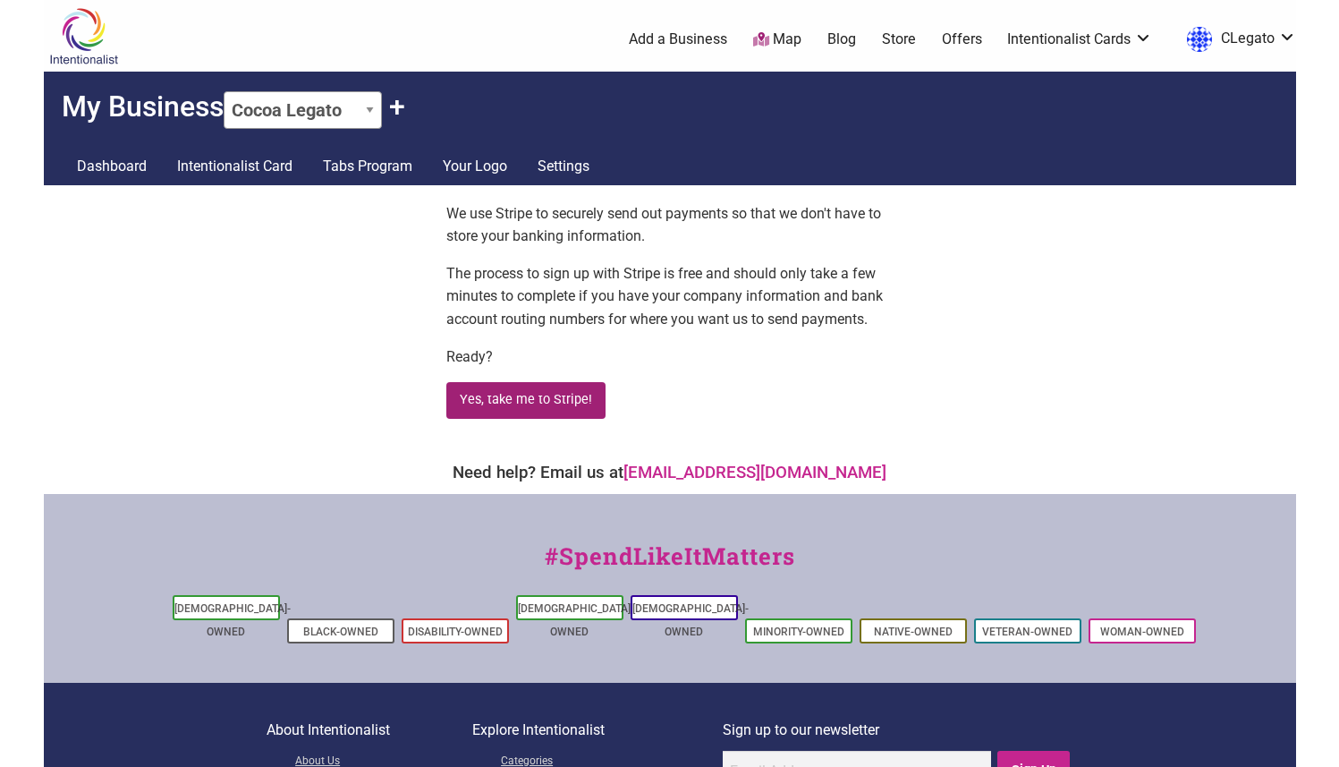
click at [505, 409] on button "Yes, take me to Stripe!" at bounding box center [526, 400] width 160 height 37
click at [500, 403] on button "Yes, take me to Stripe!" at bounding box center [526, 400] width 160 height 37
click at [508, 393] on button "Yes, take me to Stripe!" at bounding box center [526, 400] width 160 height 37
click at [102, 179] on link "Dashboard" at bounding box center [112, 166] width 100 height 39
